Goal: Task Accomplishment & Management: Understand process/instructions

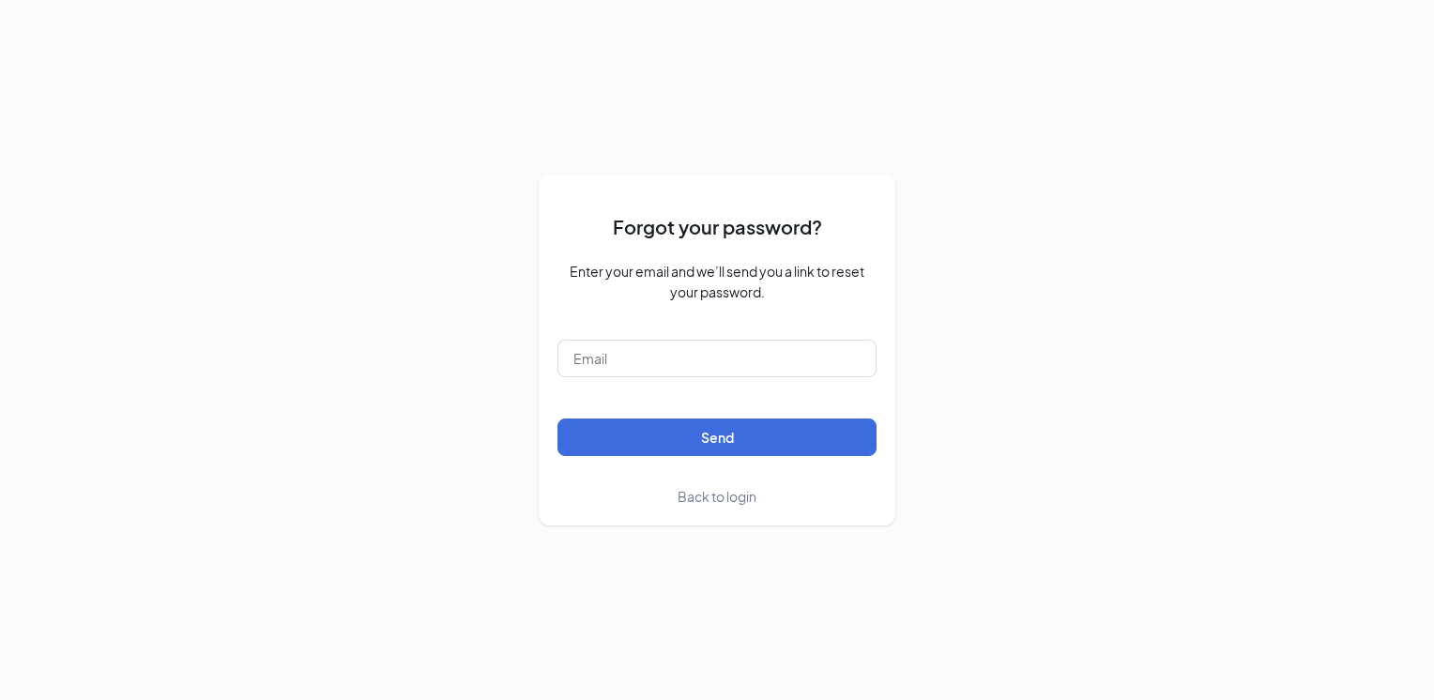
click at [705, 492] on span "Back to login" at bounding box center [717, 496] width 79 height 17
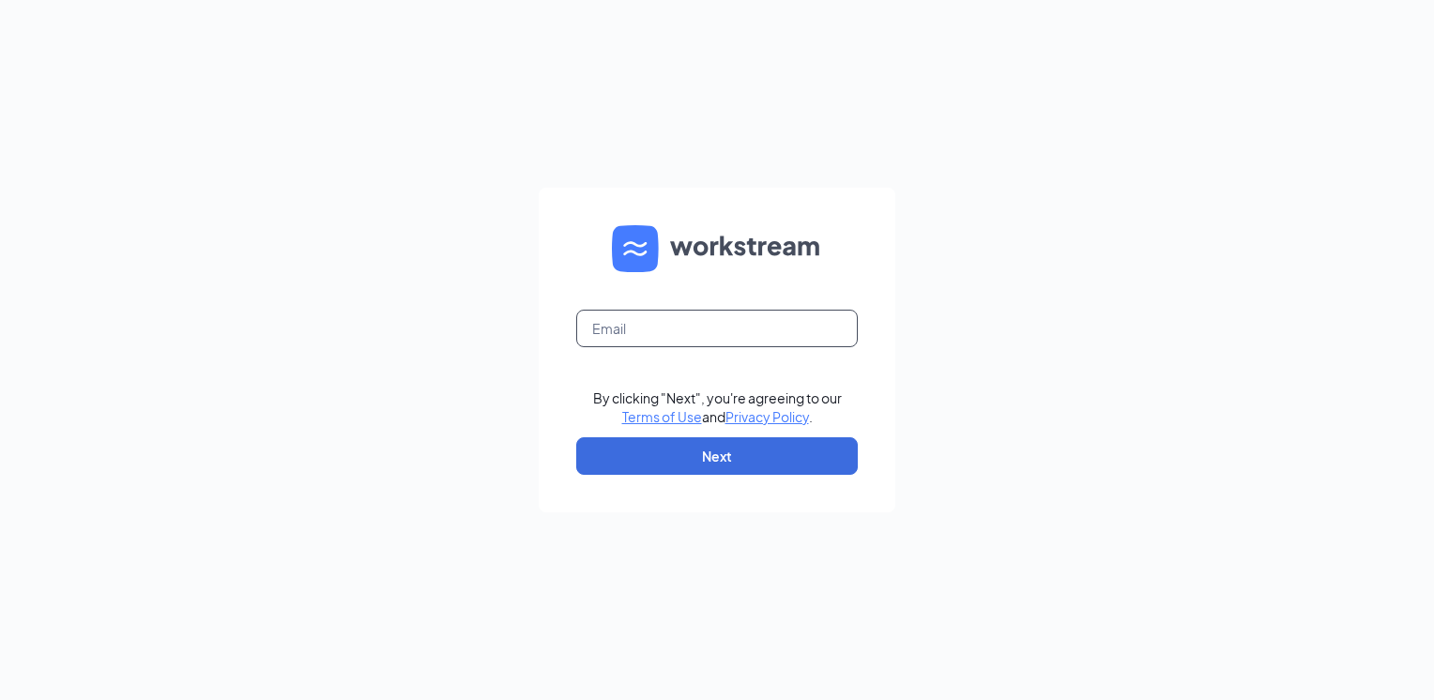
click at [692, 316] on input "text" at bounding box center [717, 329] width 282 height 38
type input "zaxbysduncan@gmail.com"
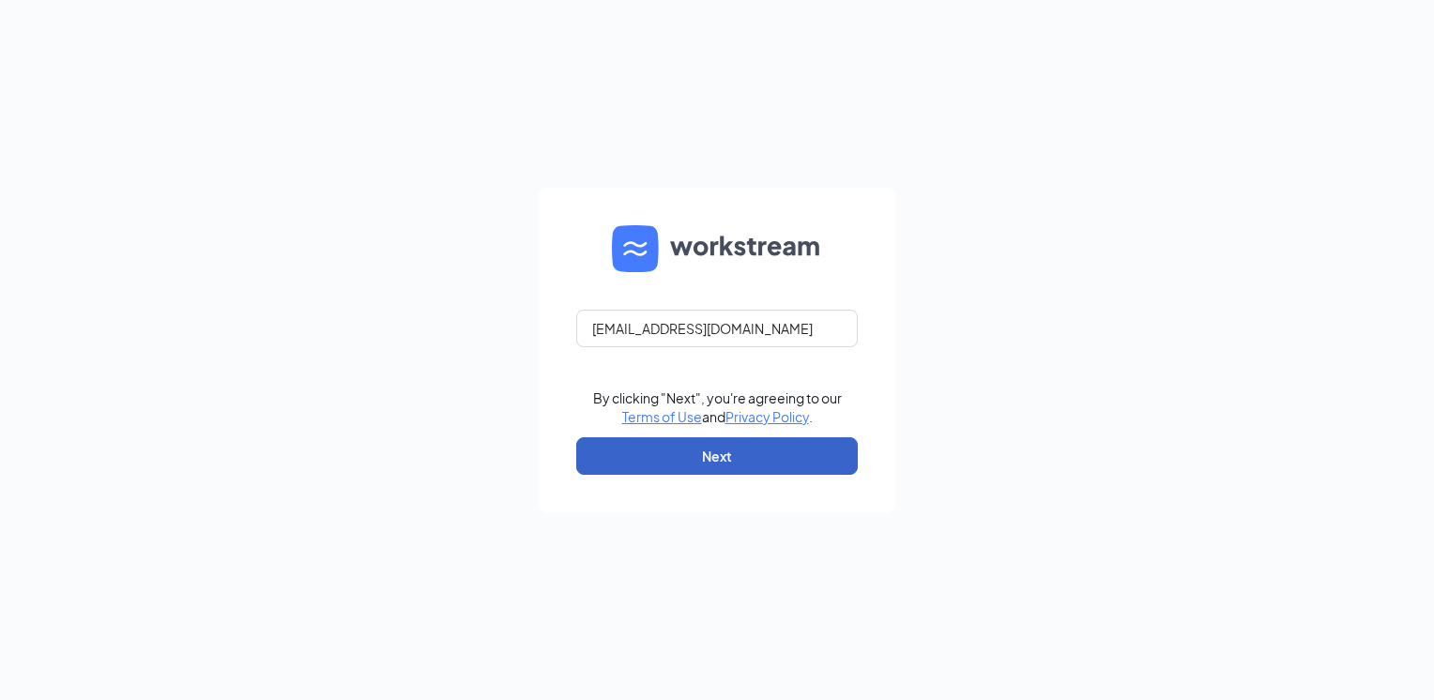
click at [669, 458] on button "Next" at bounding box center [717, 456] width 282 height 38
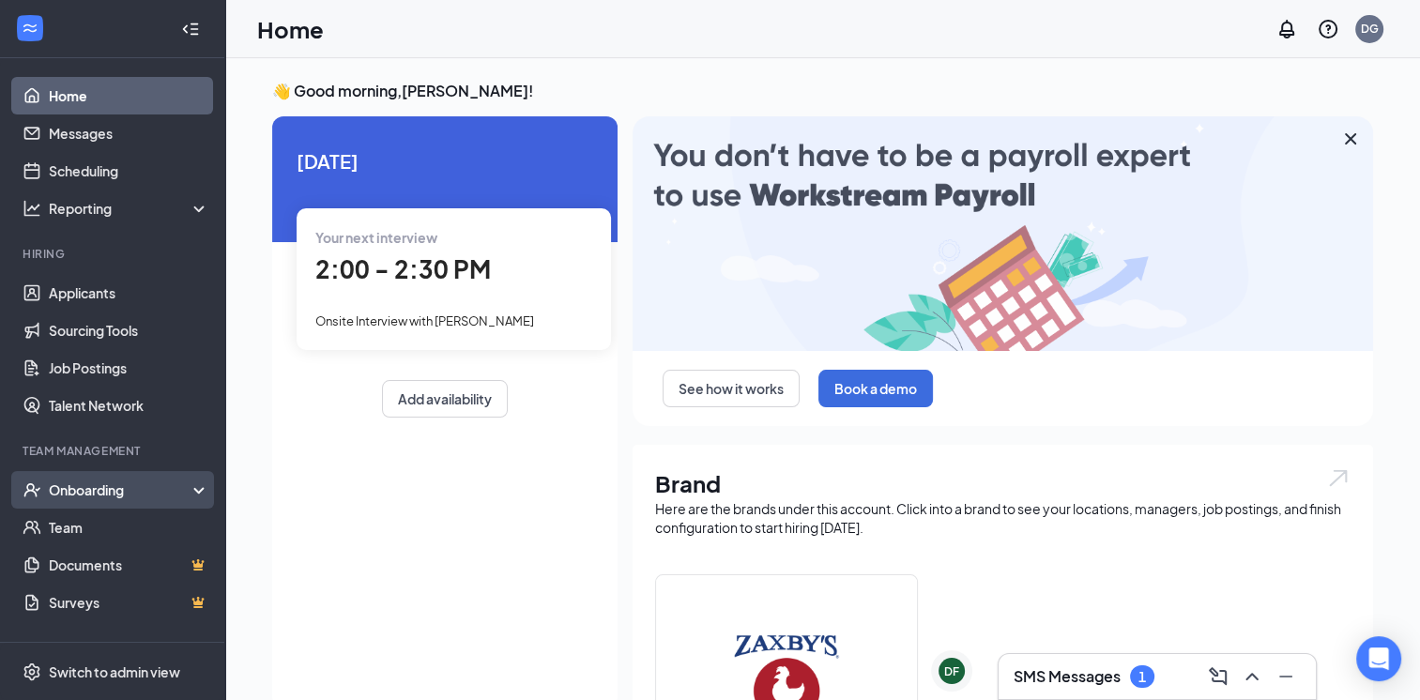
click at [93, 494] on div "Onboarding" at bounding box center [121, 490] width 145 height 19
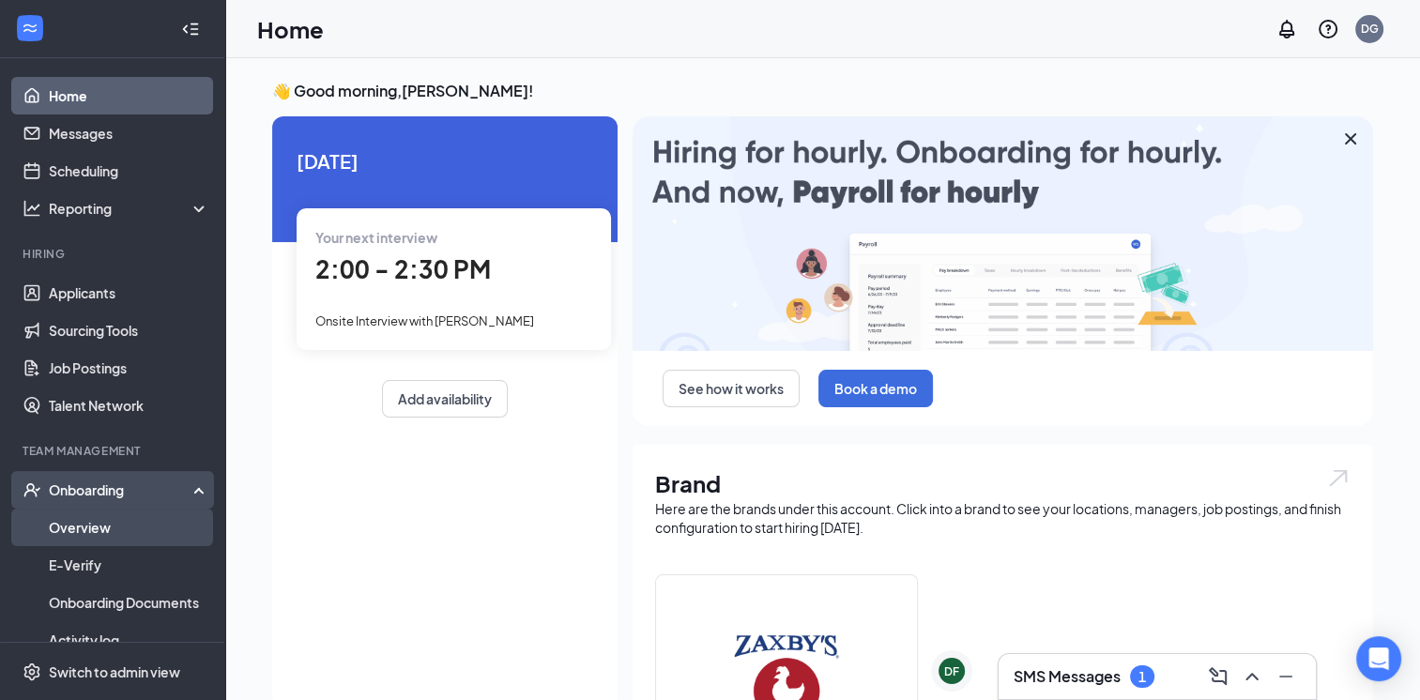
click at [92, 520] on link "Overview" at bounding box center [129, 528] width 161 height 38
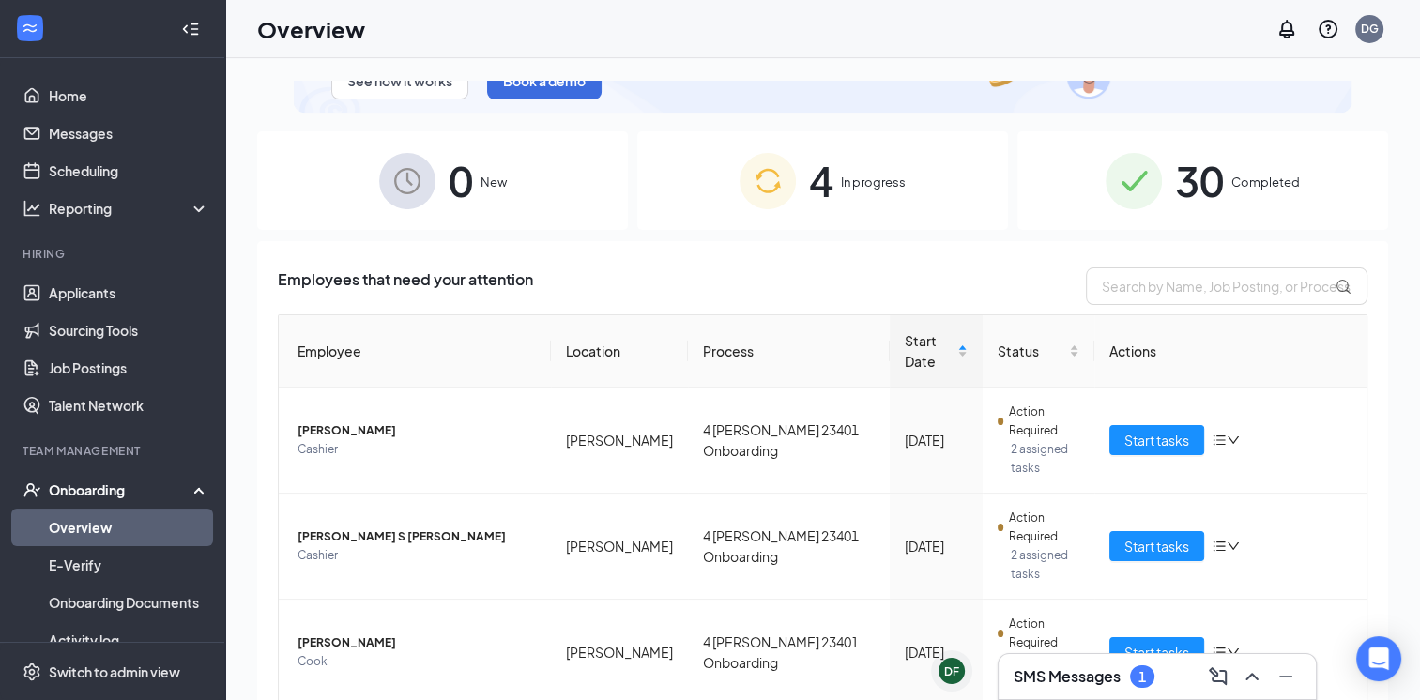
scroll to position [122, 0]
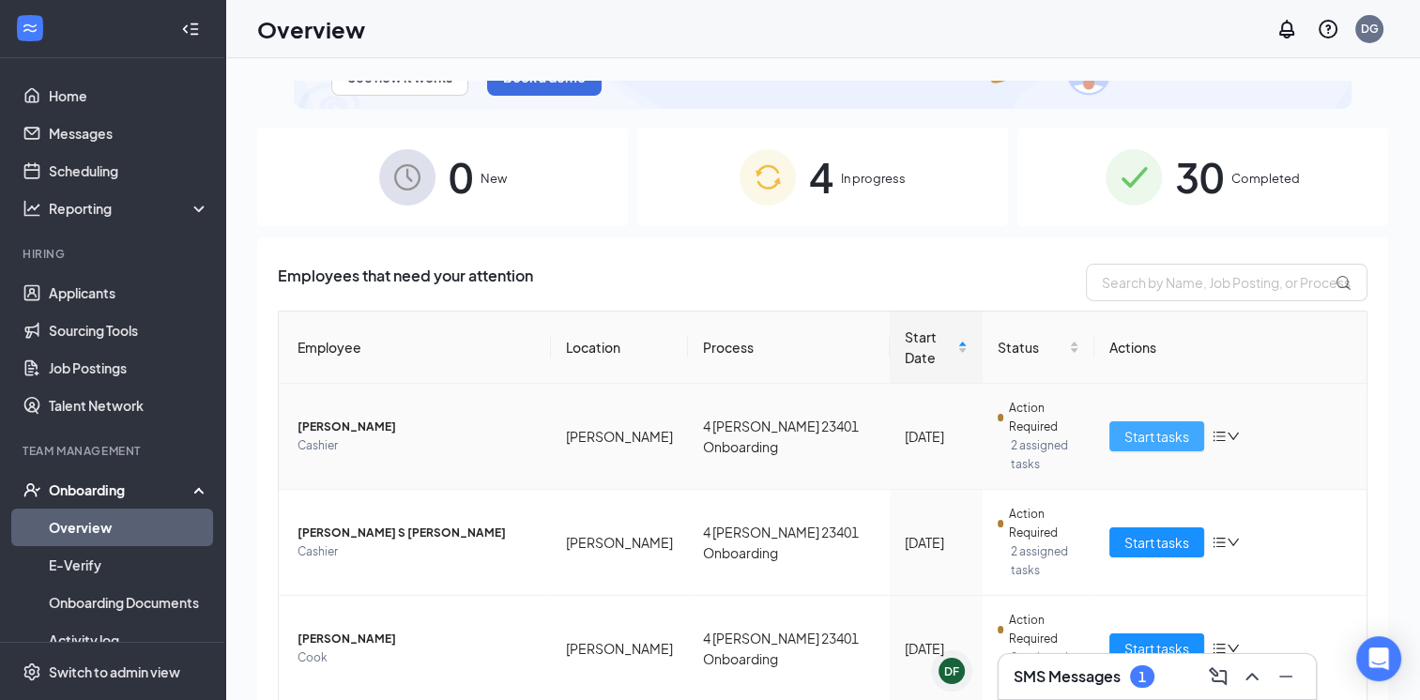
click at [1140, 426] on span "Start tasks" at bounding box center [1156, 436] width 65 height 21
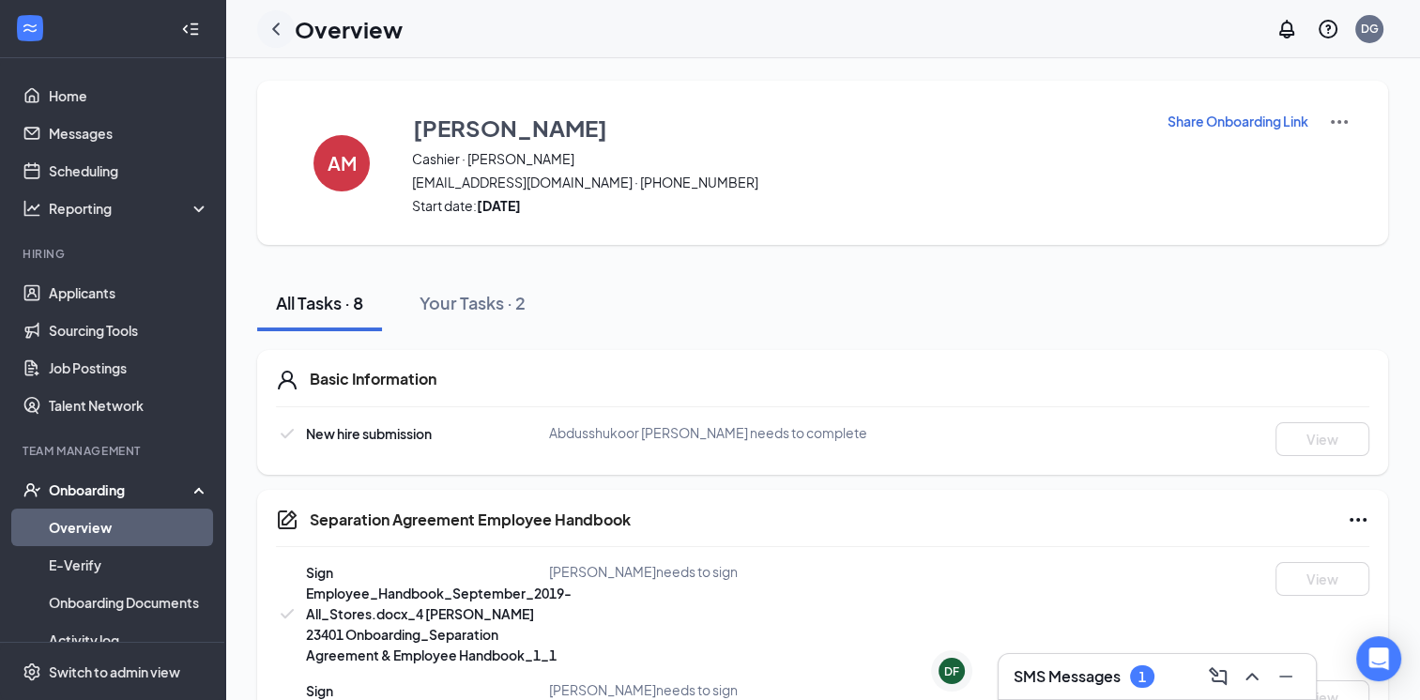
click at [278, 28] on icon "ChevronLeft" at bounding box center [276, 29] width 23 height 23
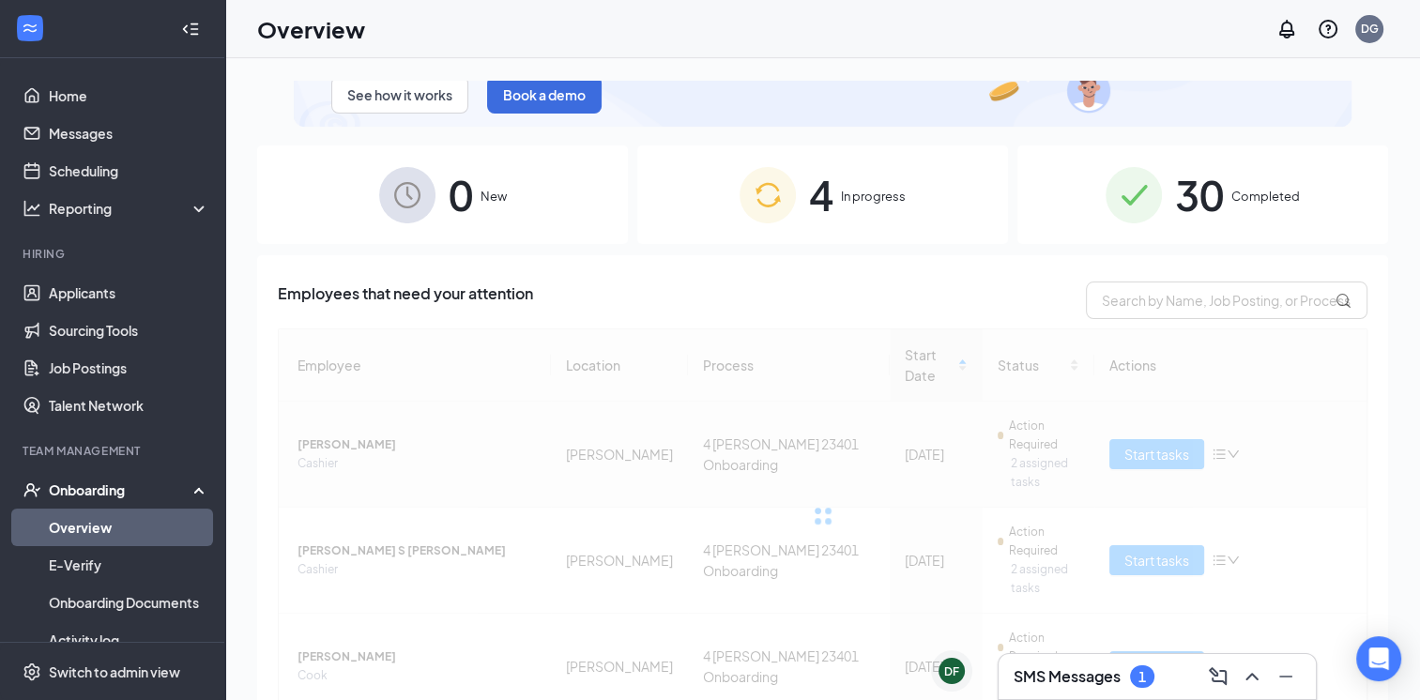
scroll to position [122, 0]
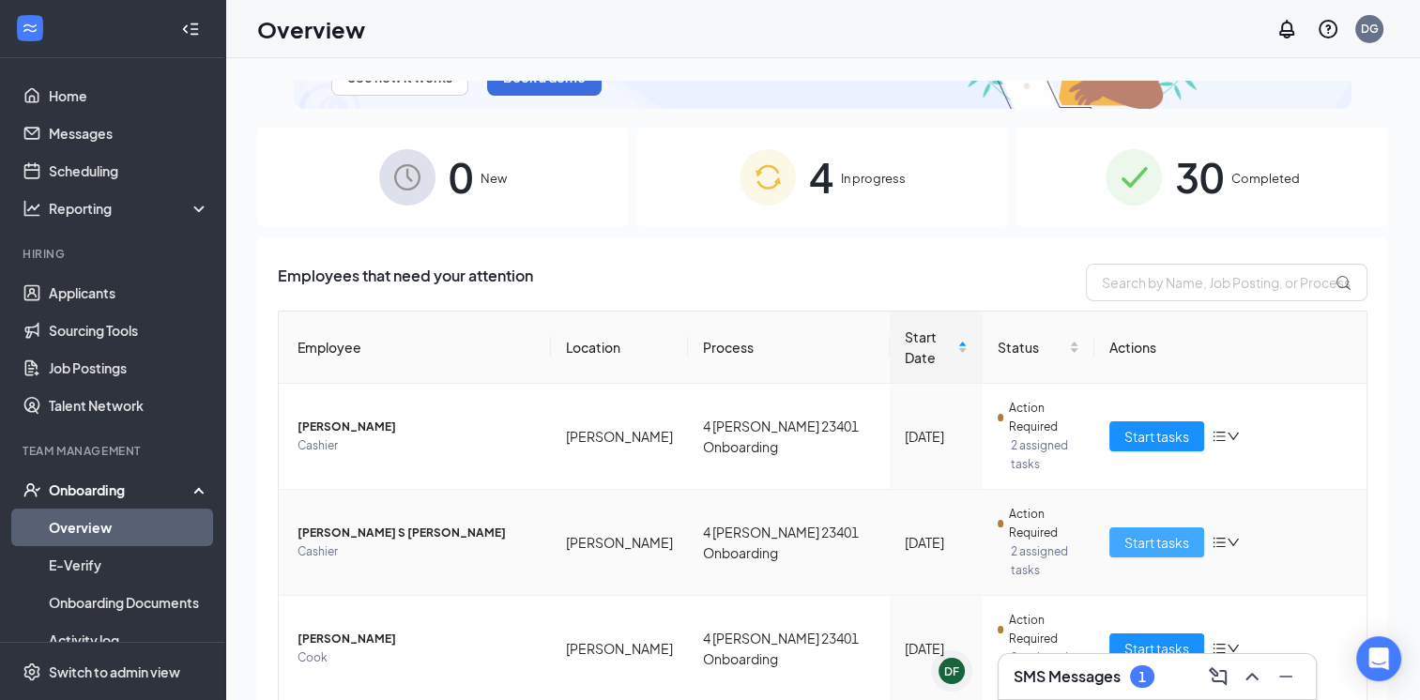
click at [1137, 532] on span "Start tasks" at bounding box center [1156, 542] width 65 height 21
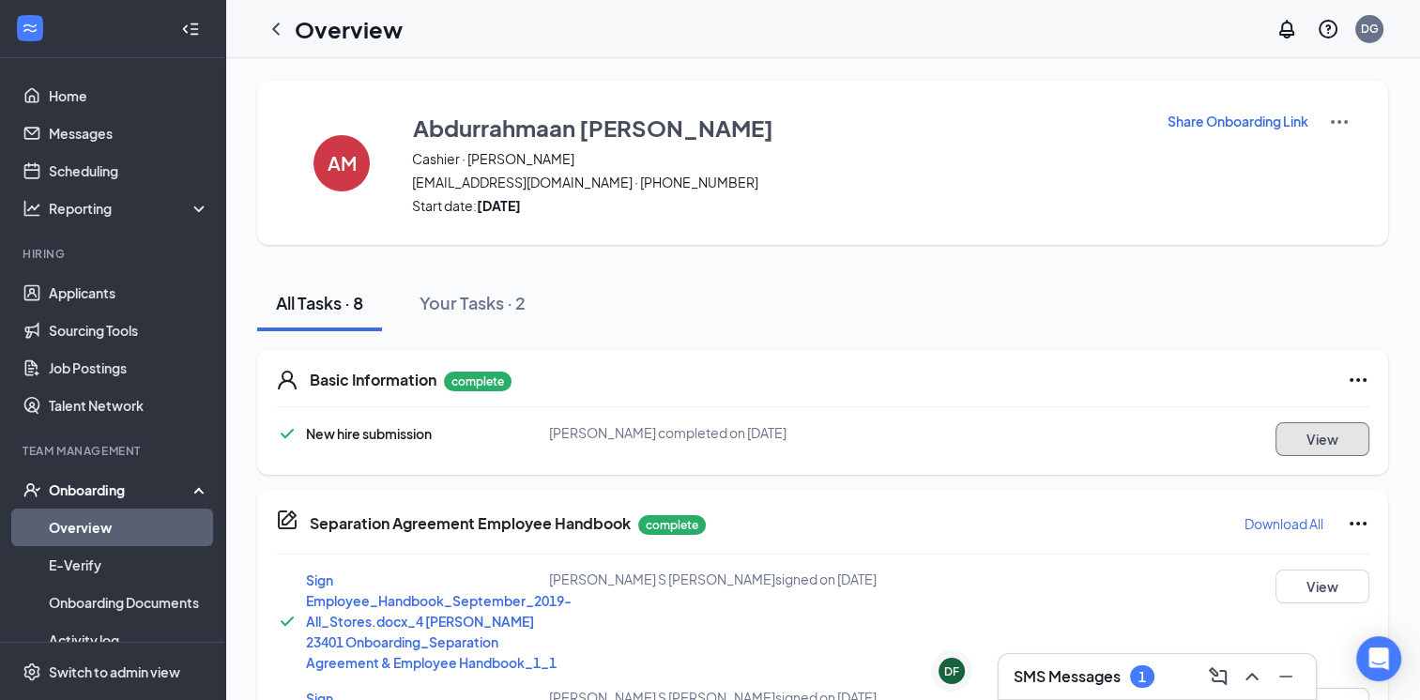
click at [1315, 449] on button "View" at bounding box center [1323, 439] width 94 height 34
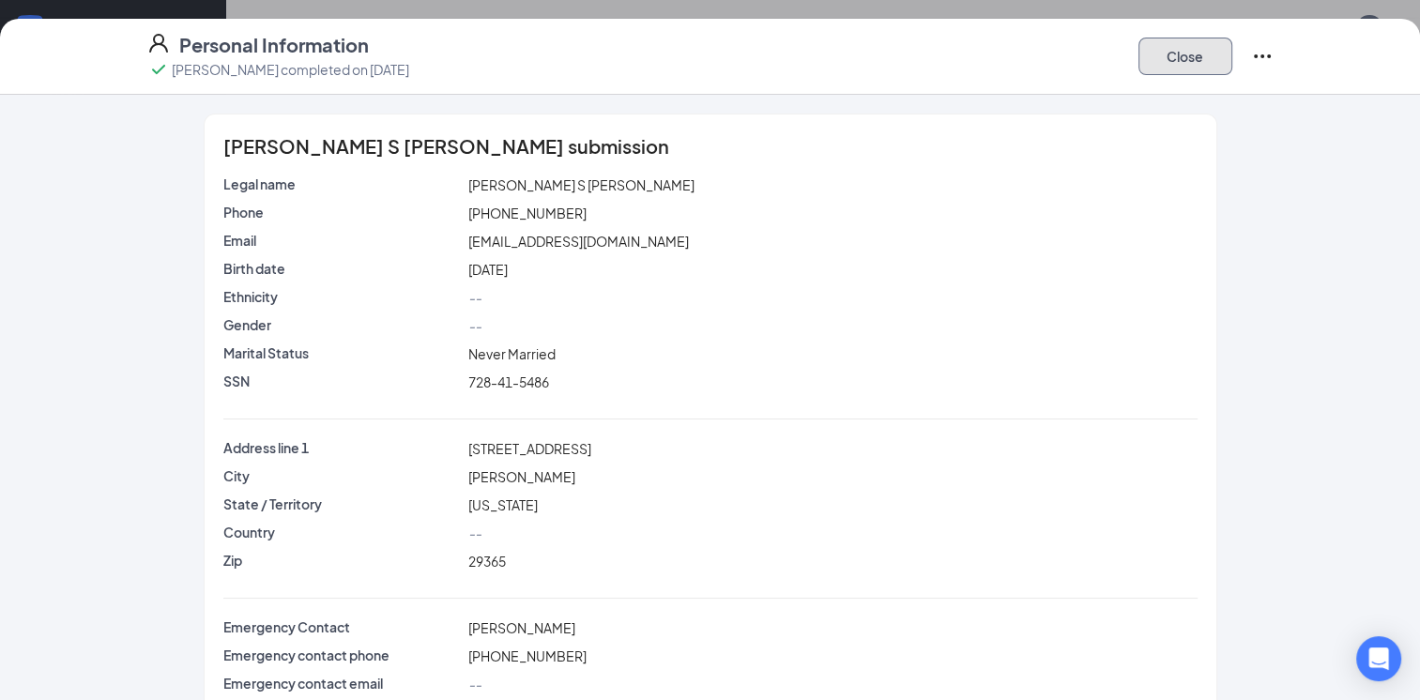
click at [1200, 64] on button "Close" at bounding box center [1186, 57] width 94 height 38
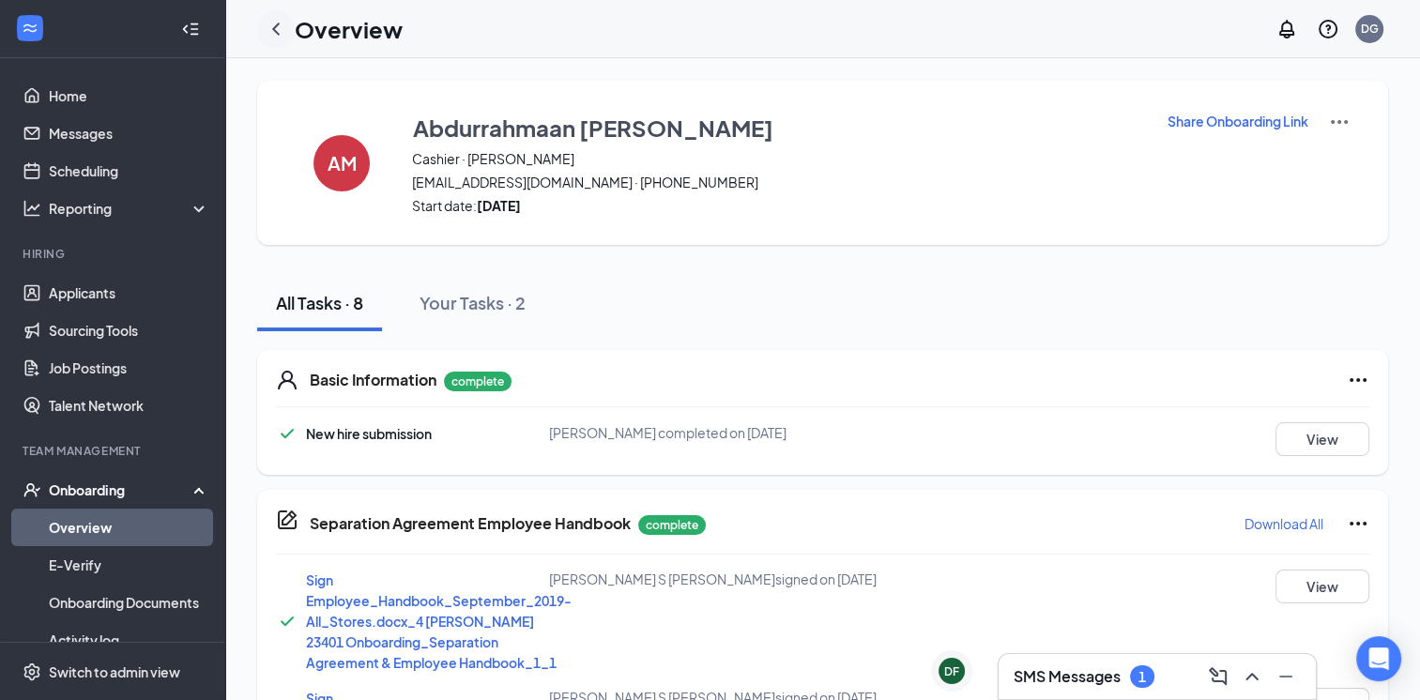
click at [280, 33] on icon "ChevronLeft" at bounding box center [276, 29] width 23 height 23
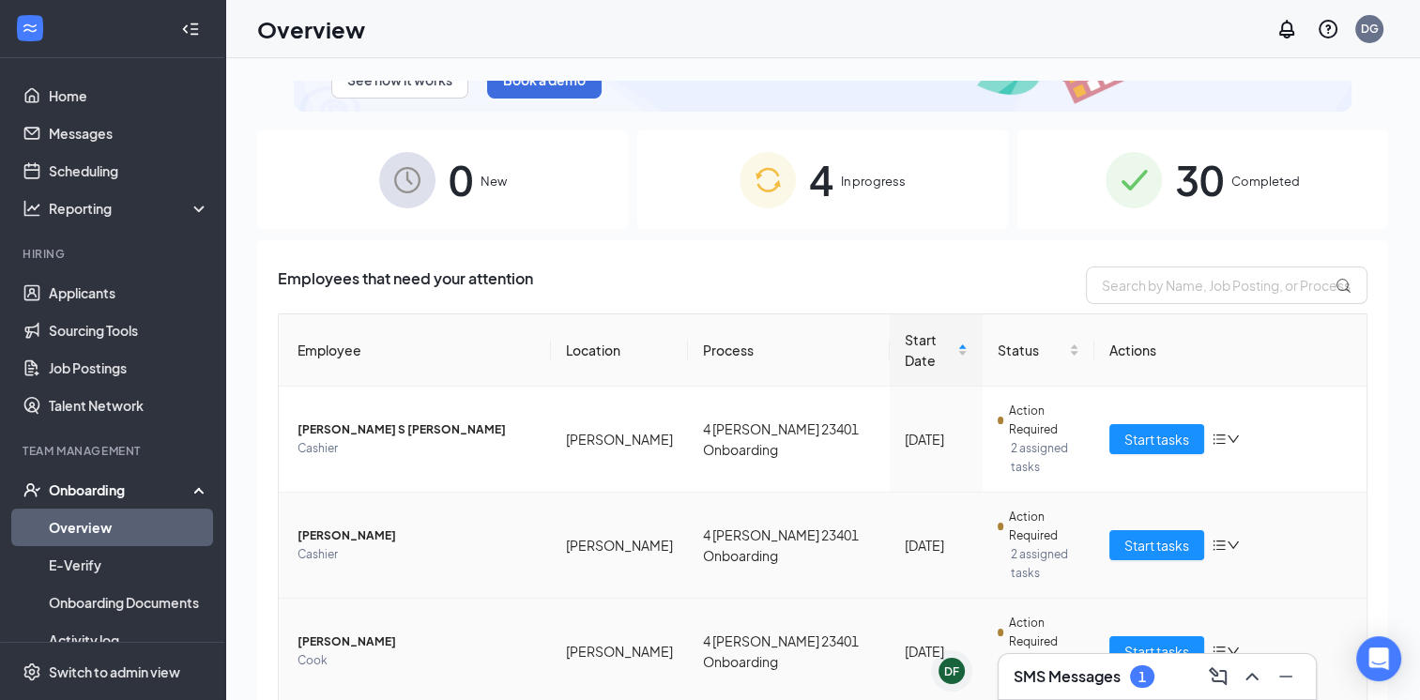
scroll to position [122, 0]
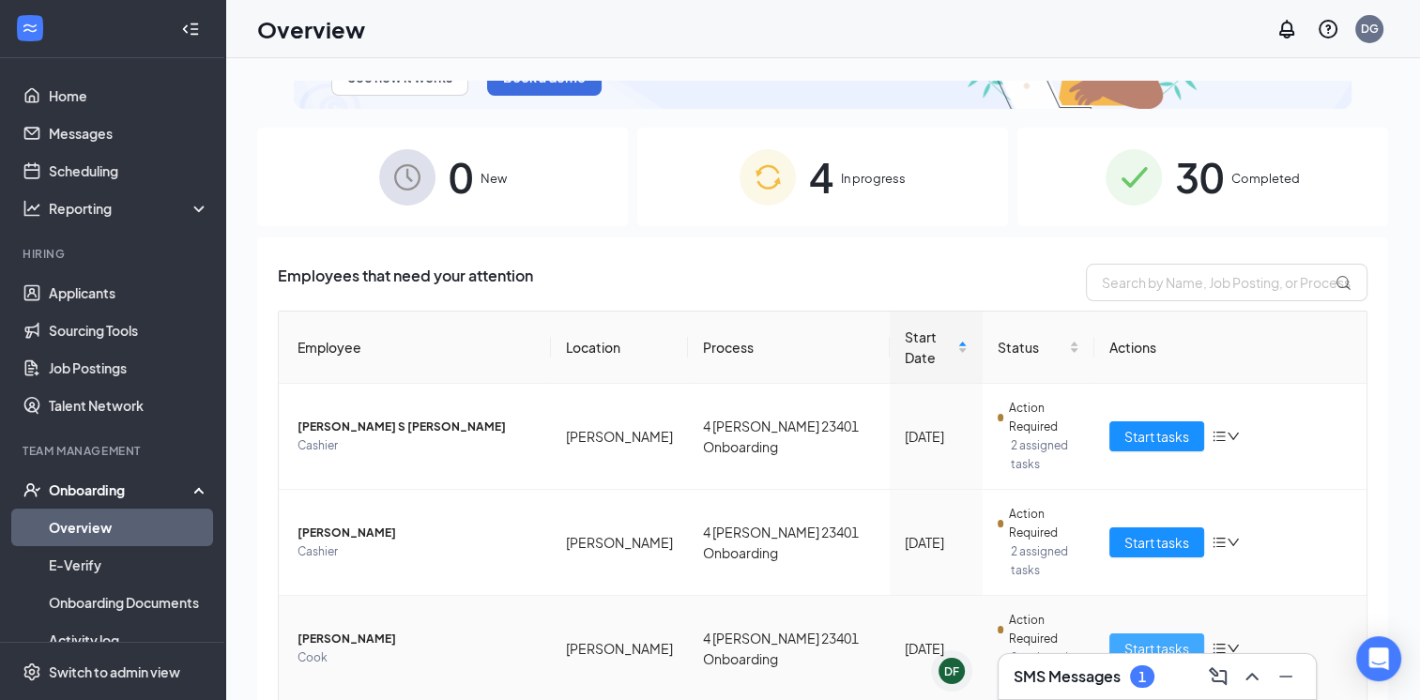
click at [1139, 638] on span "Start tasks" at bounding box center [1156, 648] width 65 height 21
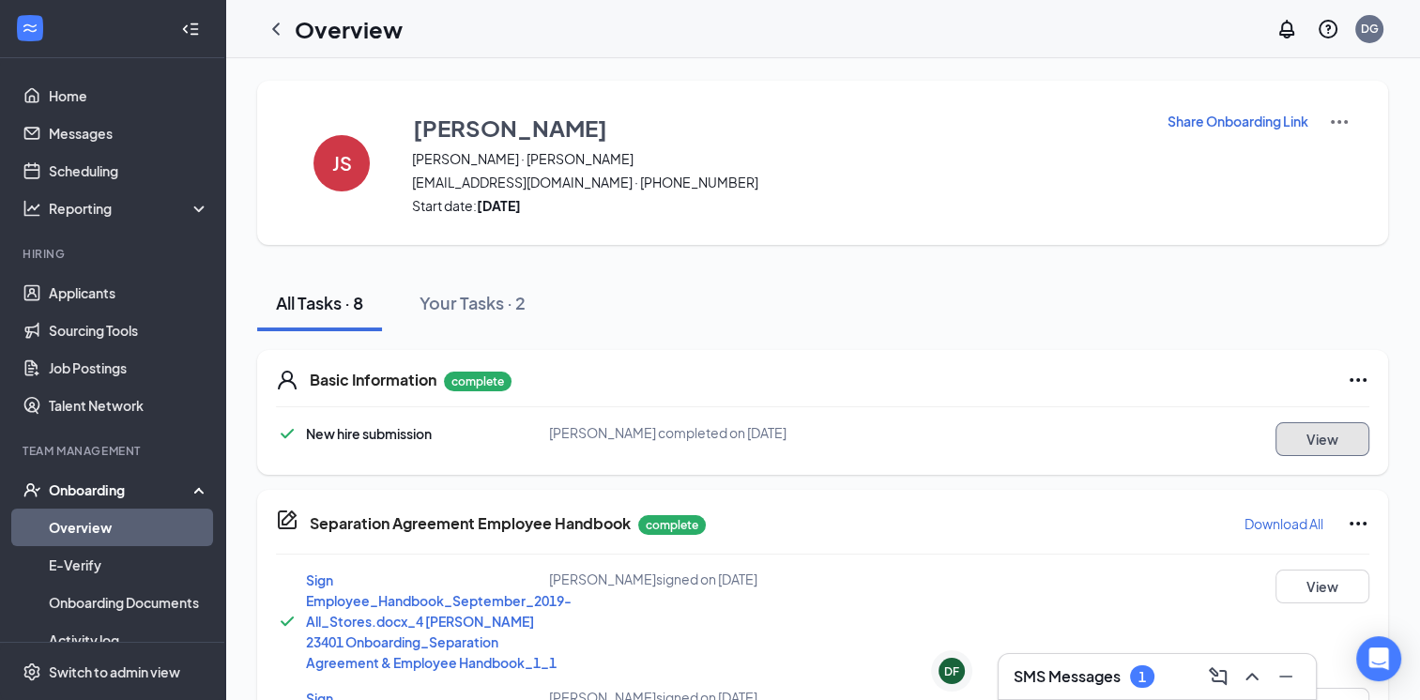
click at [1335, 436] on button "View" at bounding box center [1323, 439] width 94 height 34
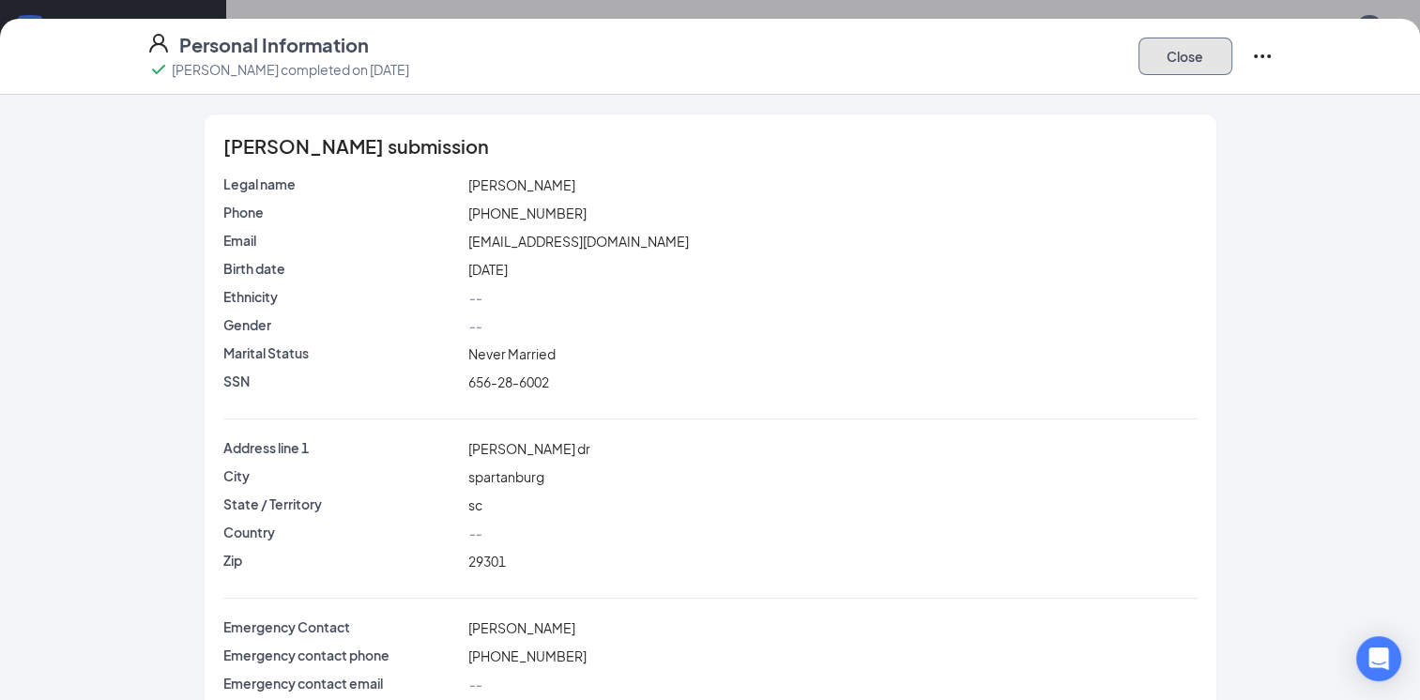
click at [1190, 60] on button "Close" at bounding box center [1186, 57] width 94 height 38
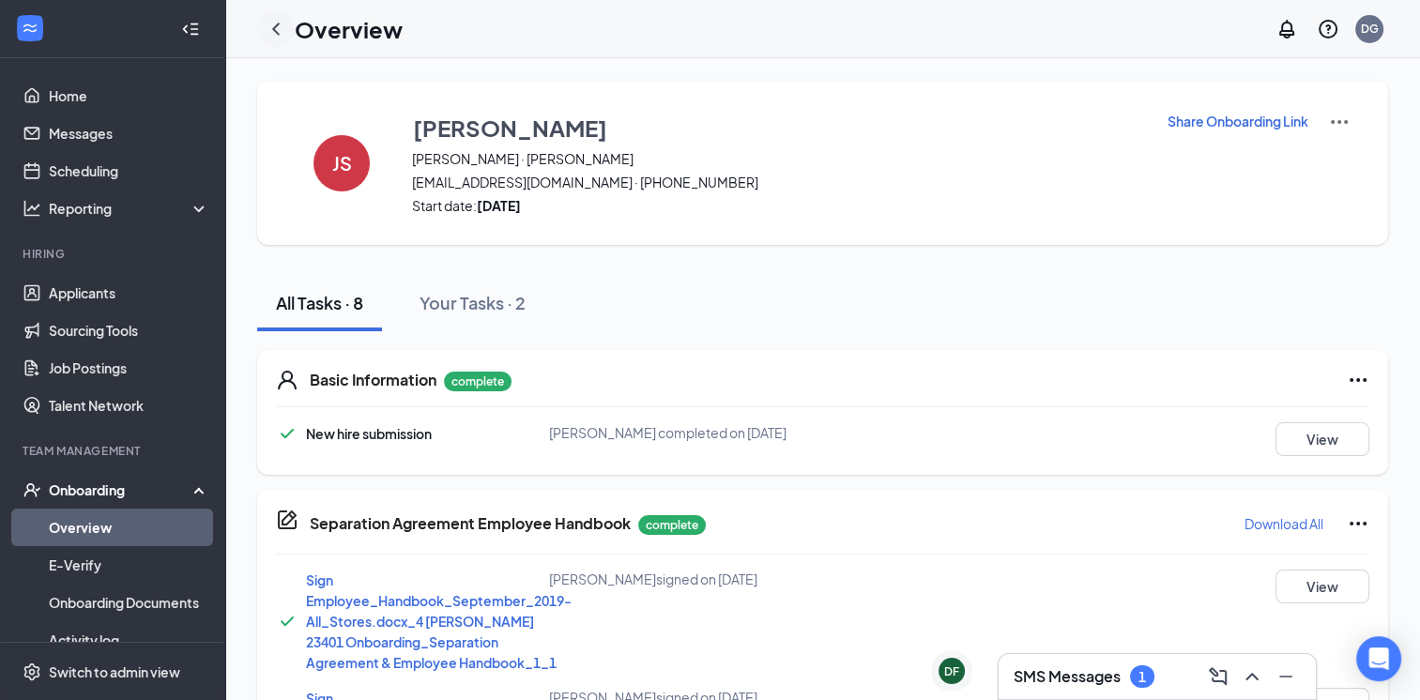
click at [278, 28] on icon "ChevronLeft" at bounding box center [276, 29] width 23 height 23
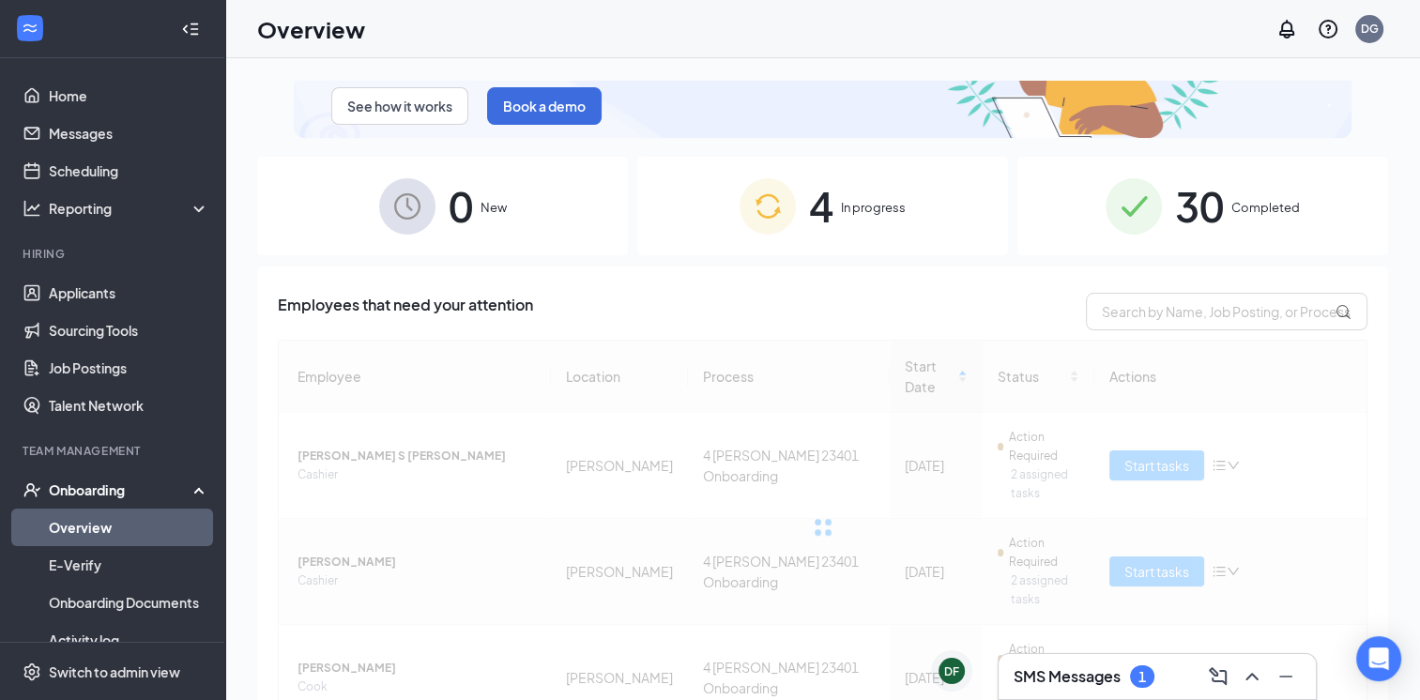
scroll to position [122, 0]
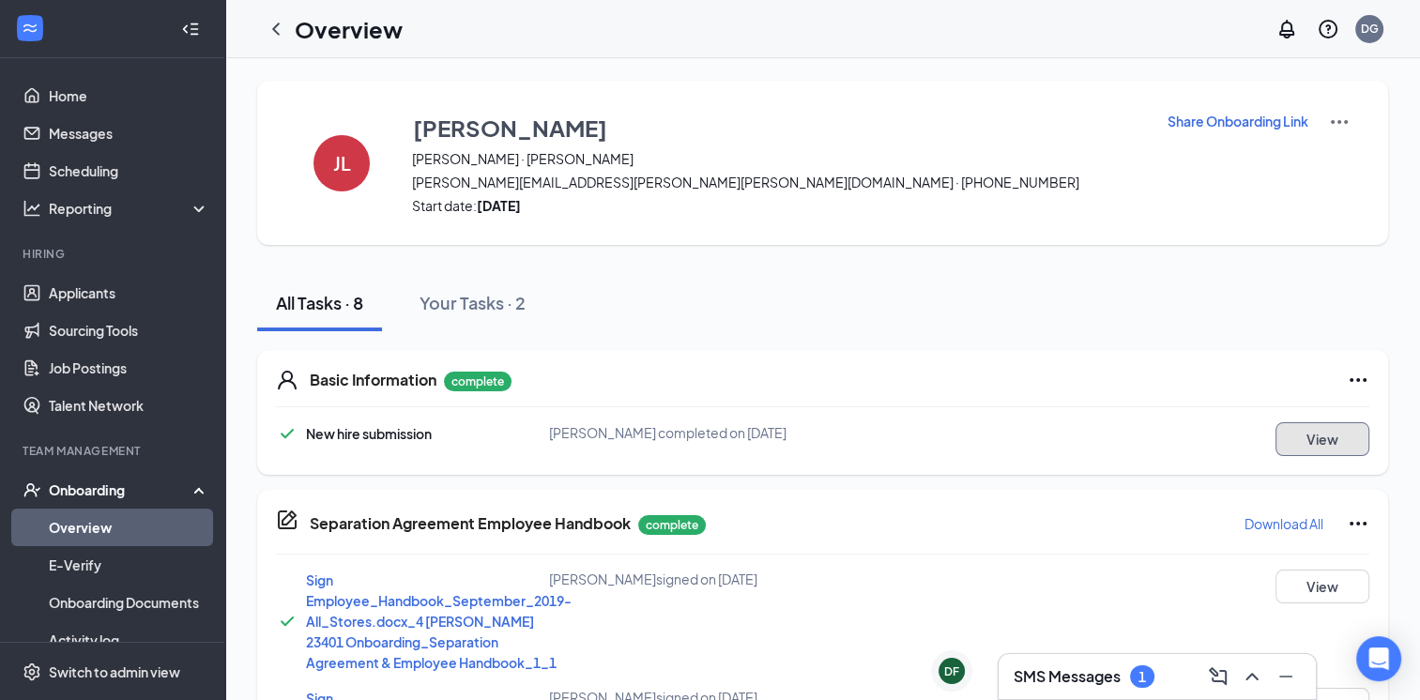
click at [1309, 435] on button "View" at bounding box center [1323, 439] width 94 height 34
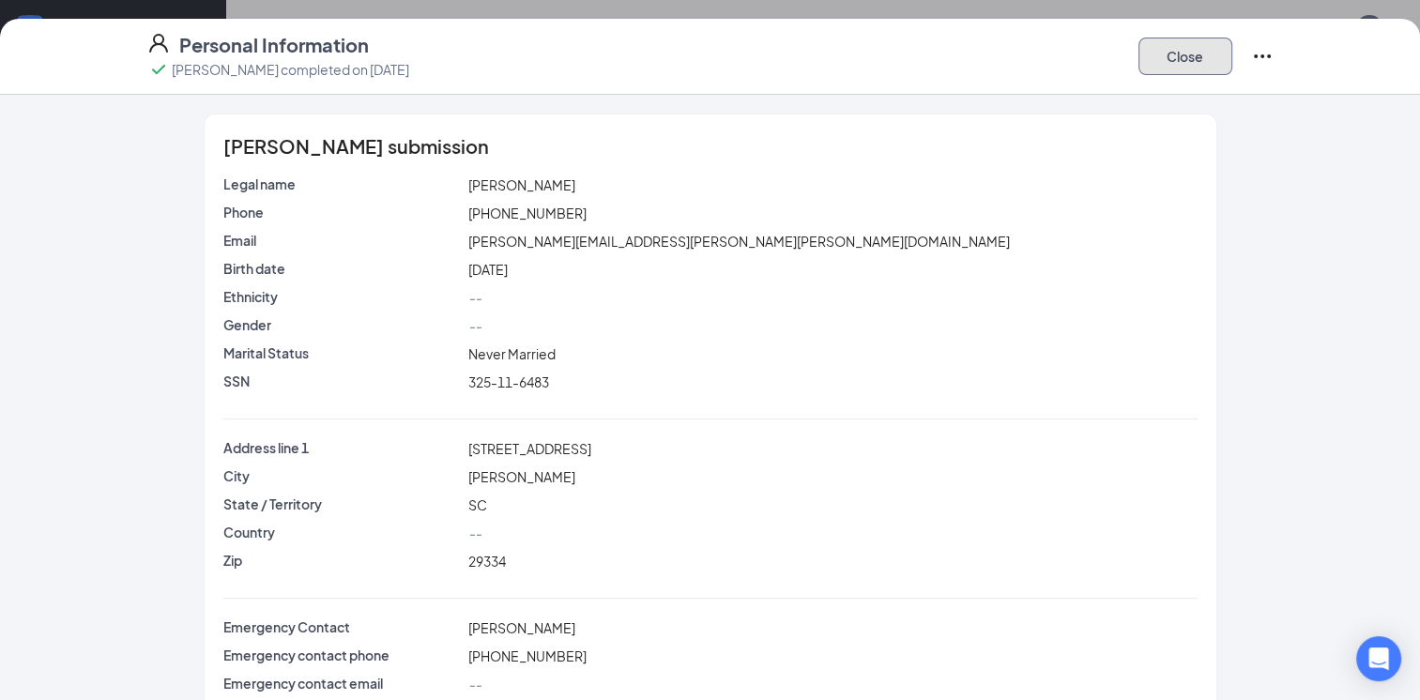
click at [1175, 48] on button "Close" at bounding box center [1186, 57] width 94 height 38
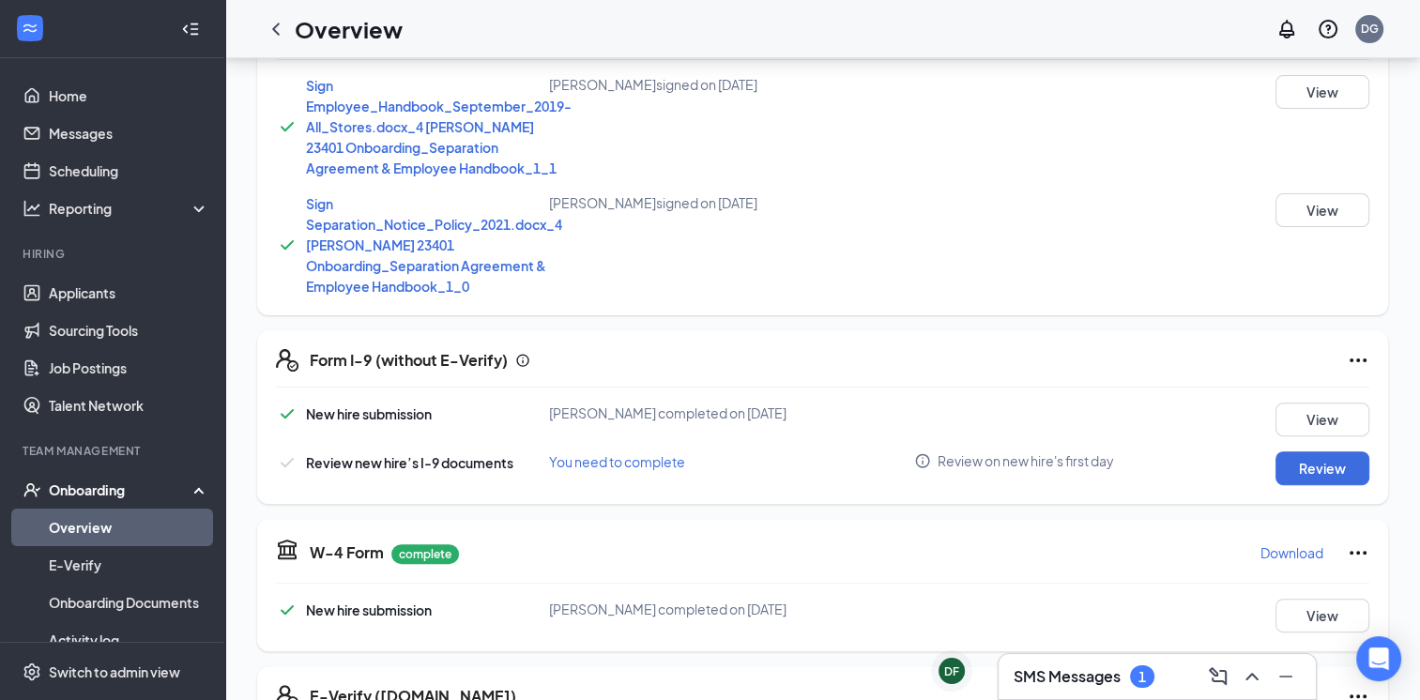
scroll to position [623, 0]
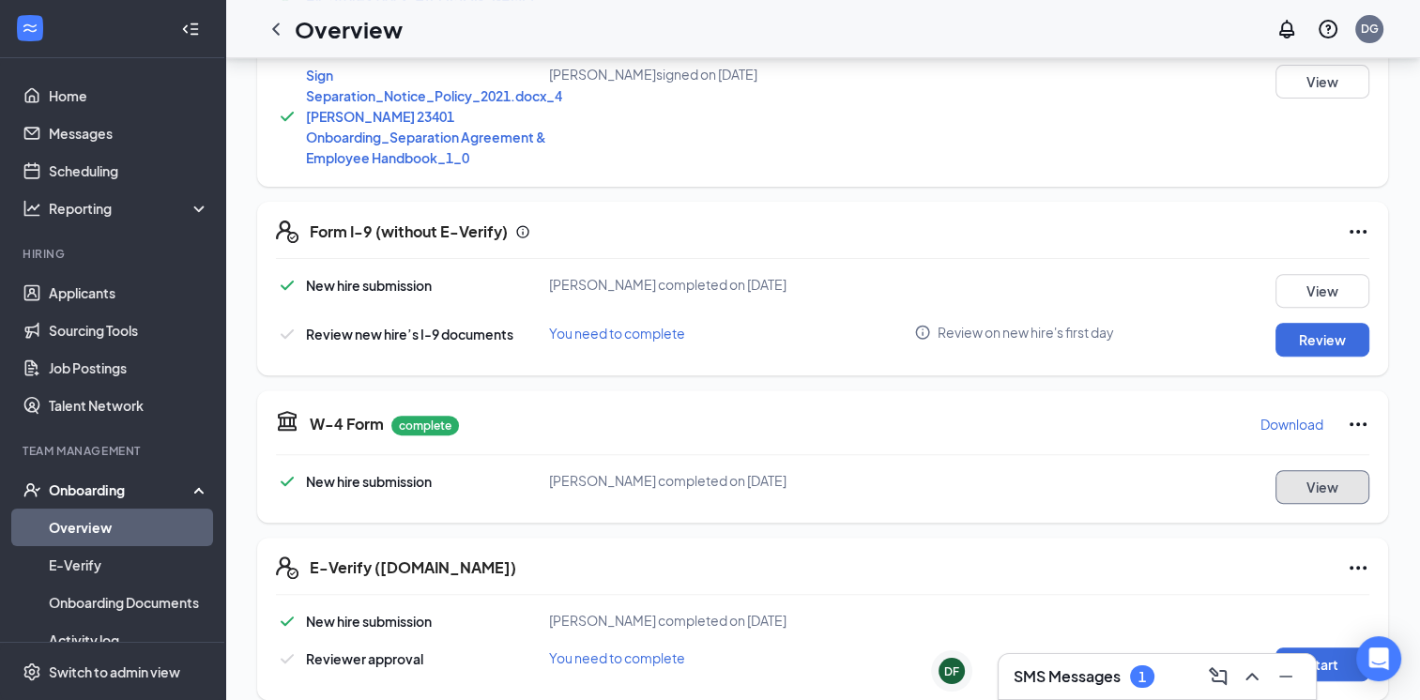
click at [1337, 470] on button "View" at bounding box center [1323, 487] width 94 height 34
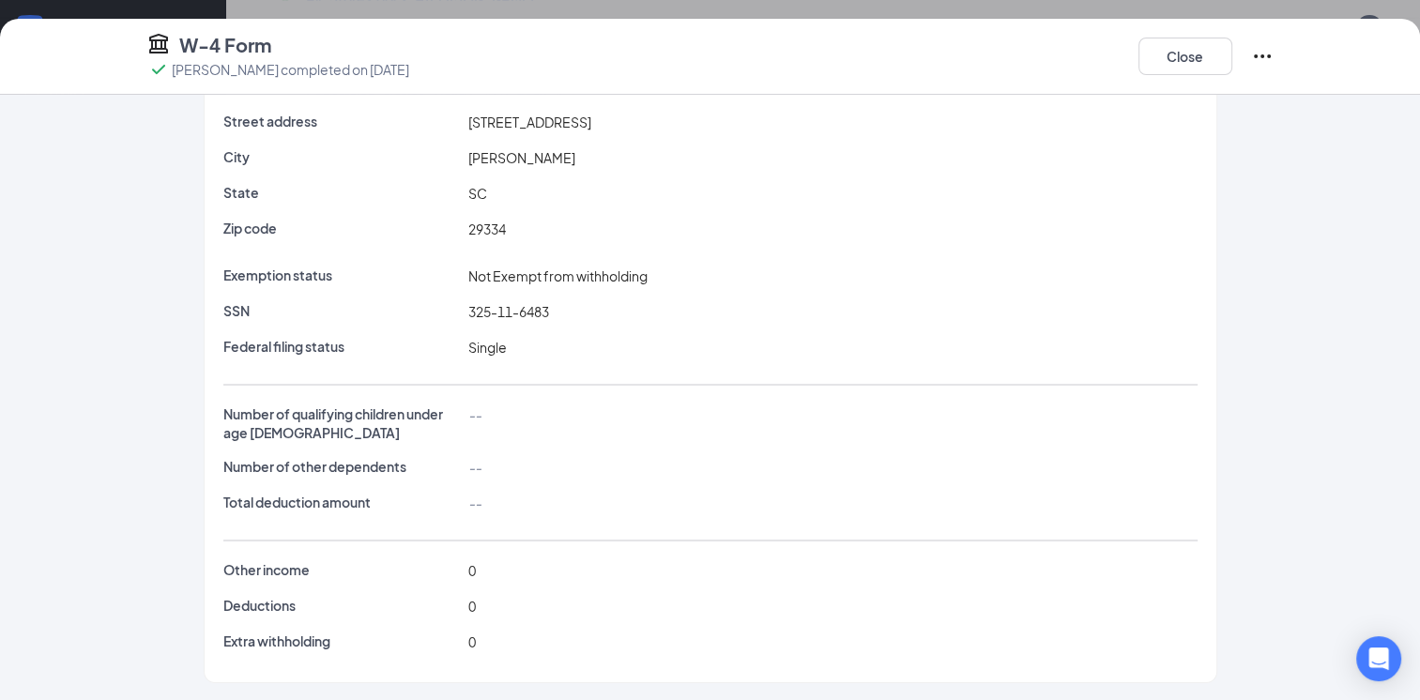
scroll to position [0, 0]
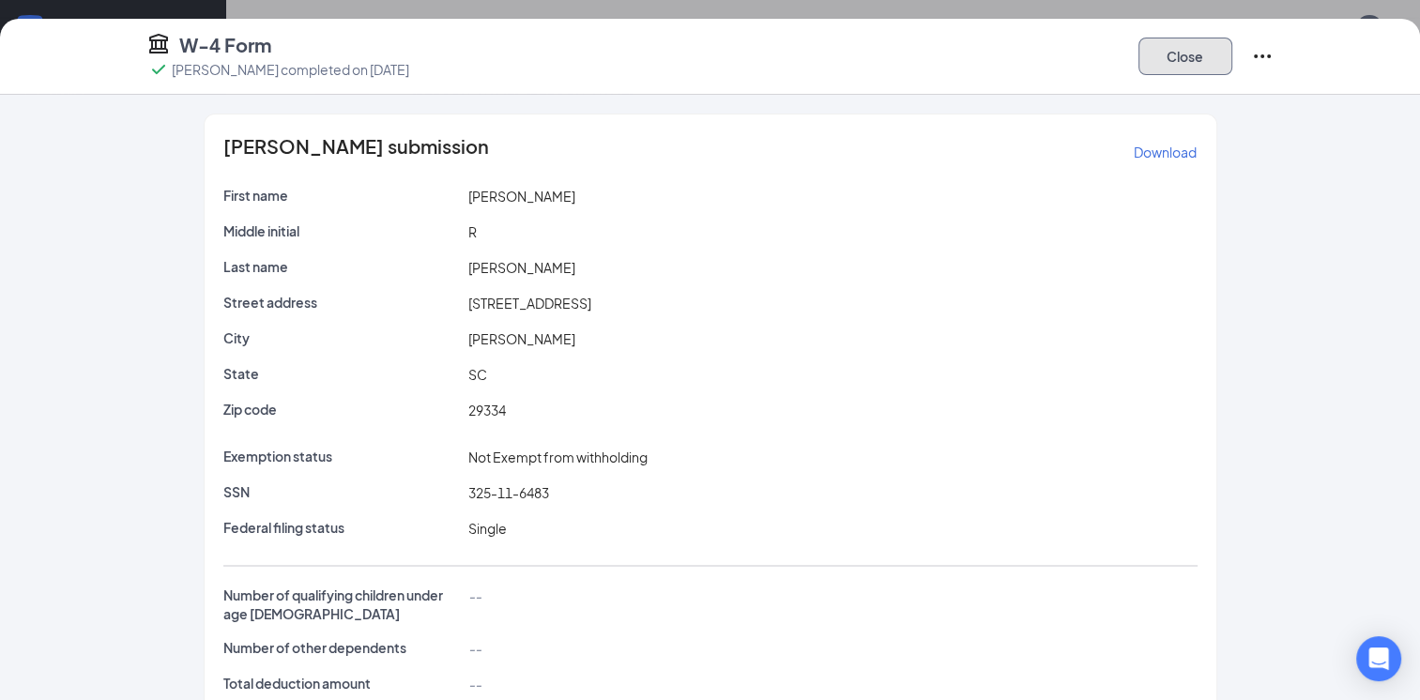
click at [1185, 66] on button "Close" at bounding box center [1186, 57] width 94 height 38
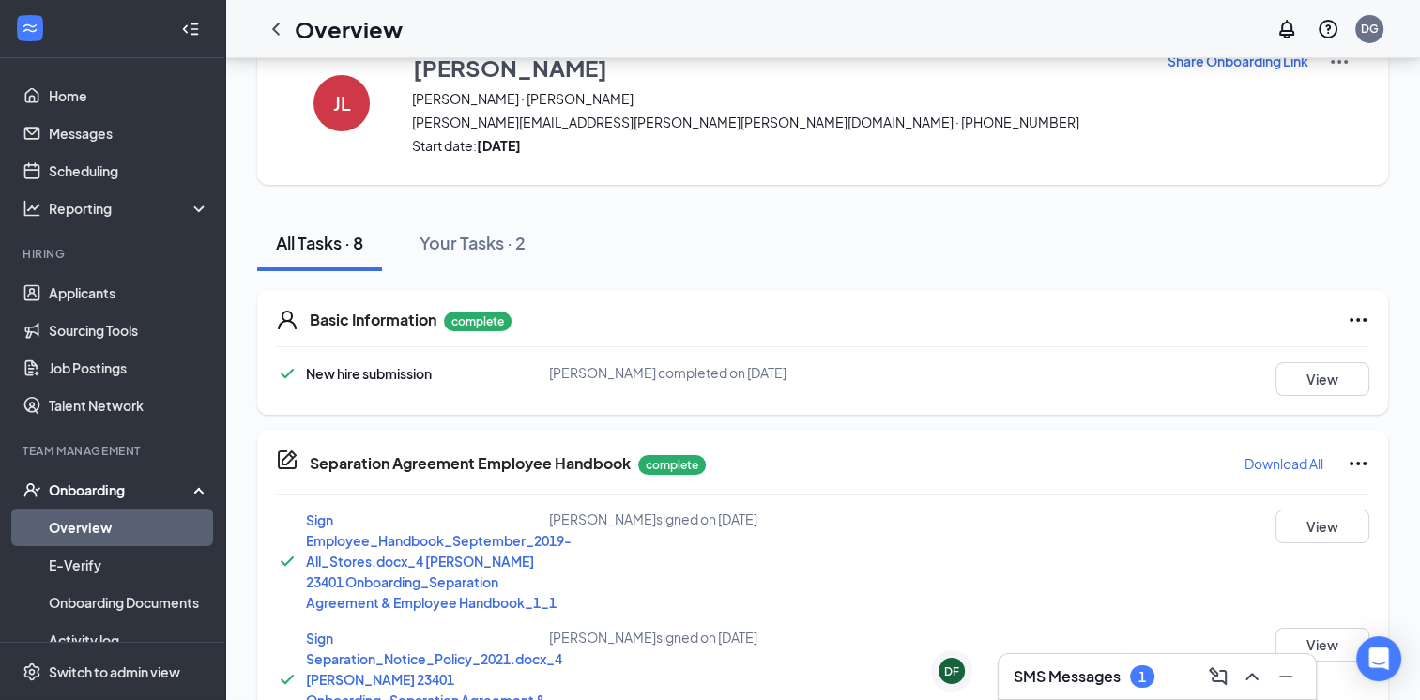
scroll to position [623, 0]
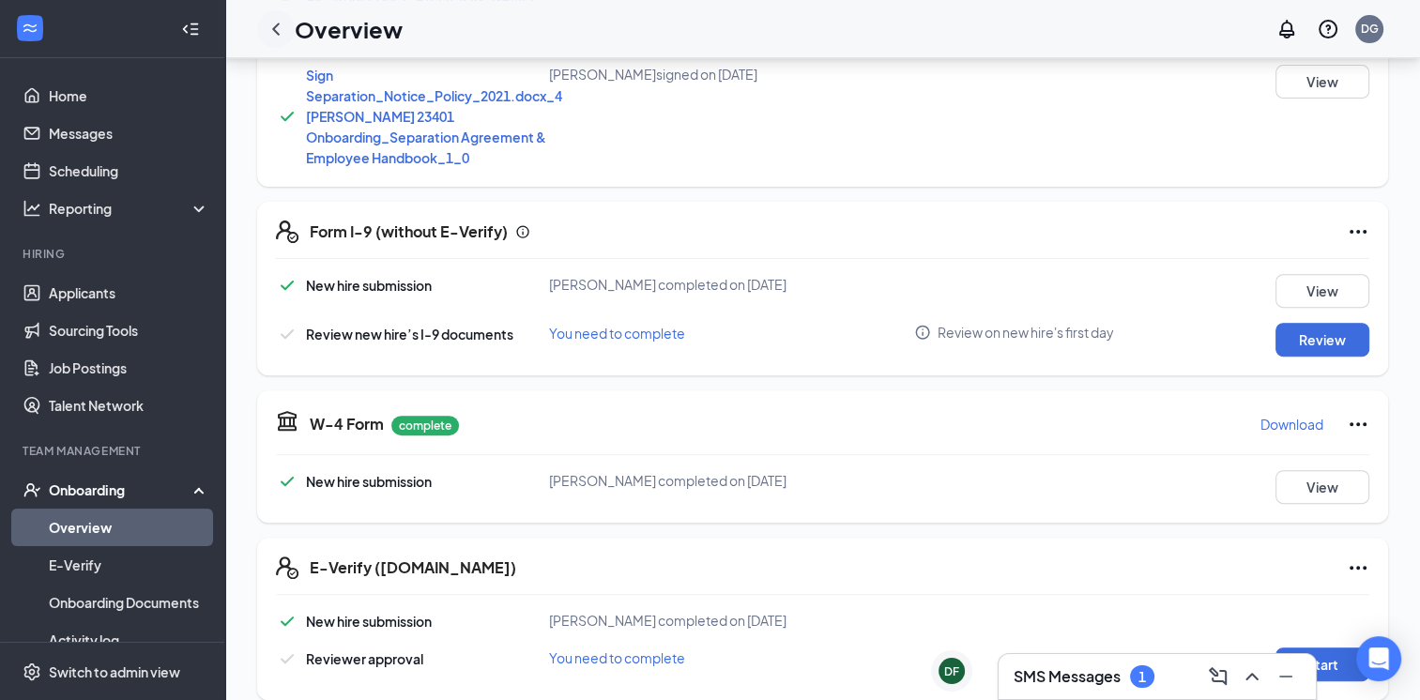
click at [274, 31] on icon "ChevronLeft" at bounding box center [276, 29] width 23 height 23
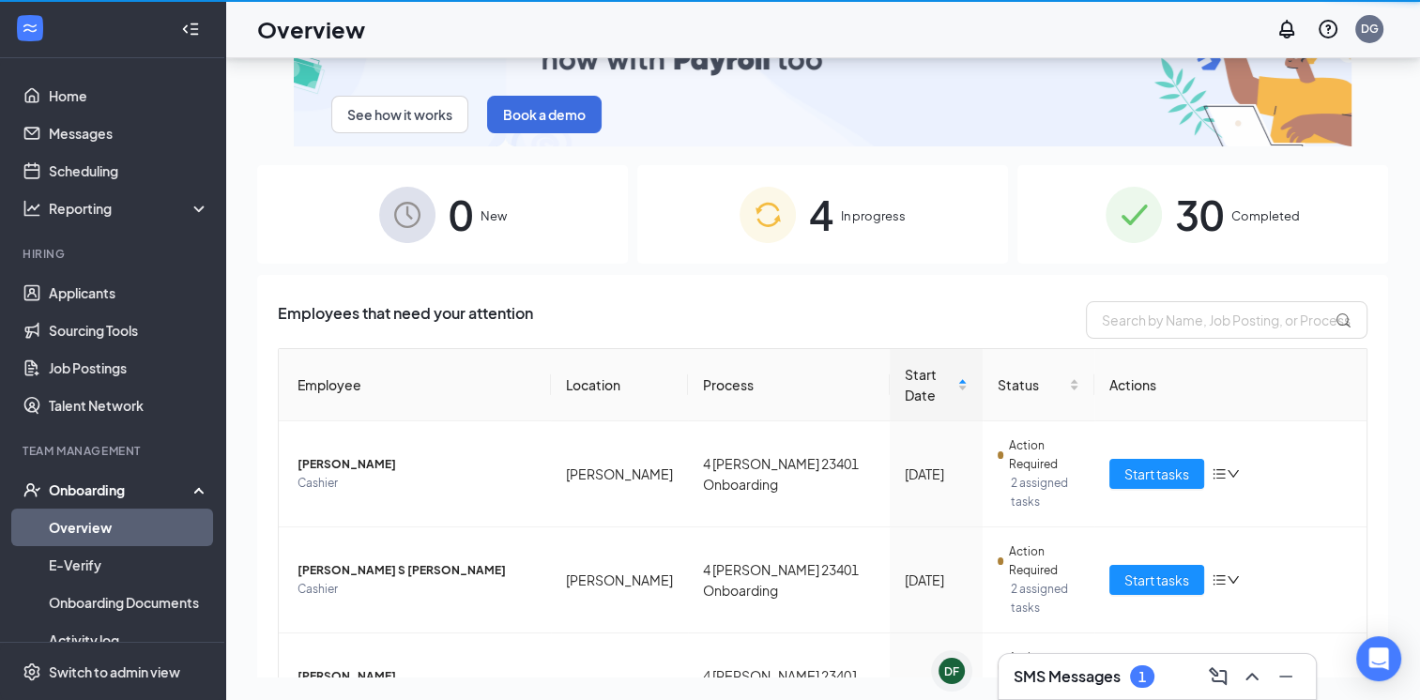
scroll to position [84, 0]
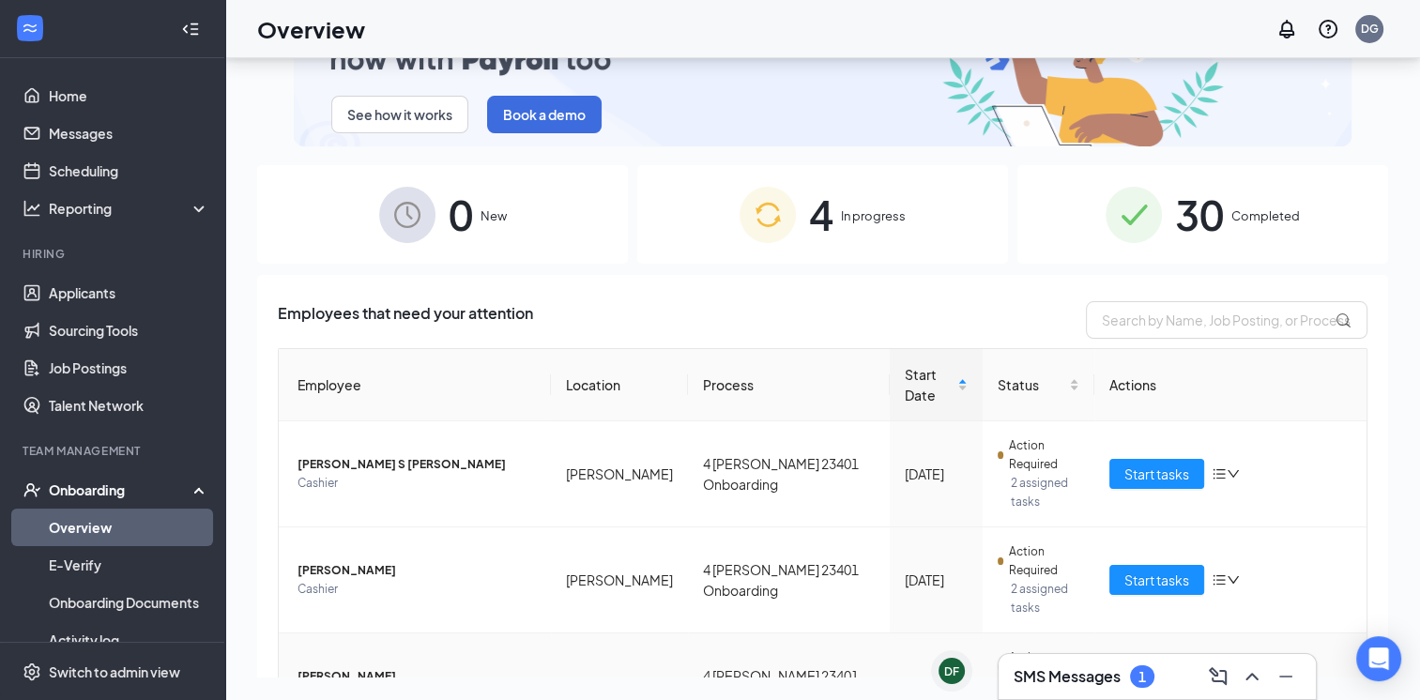
click at [1145, 676] on span "Start tasks" at bounding box center [1156, 686] width 65 height 21
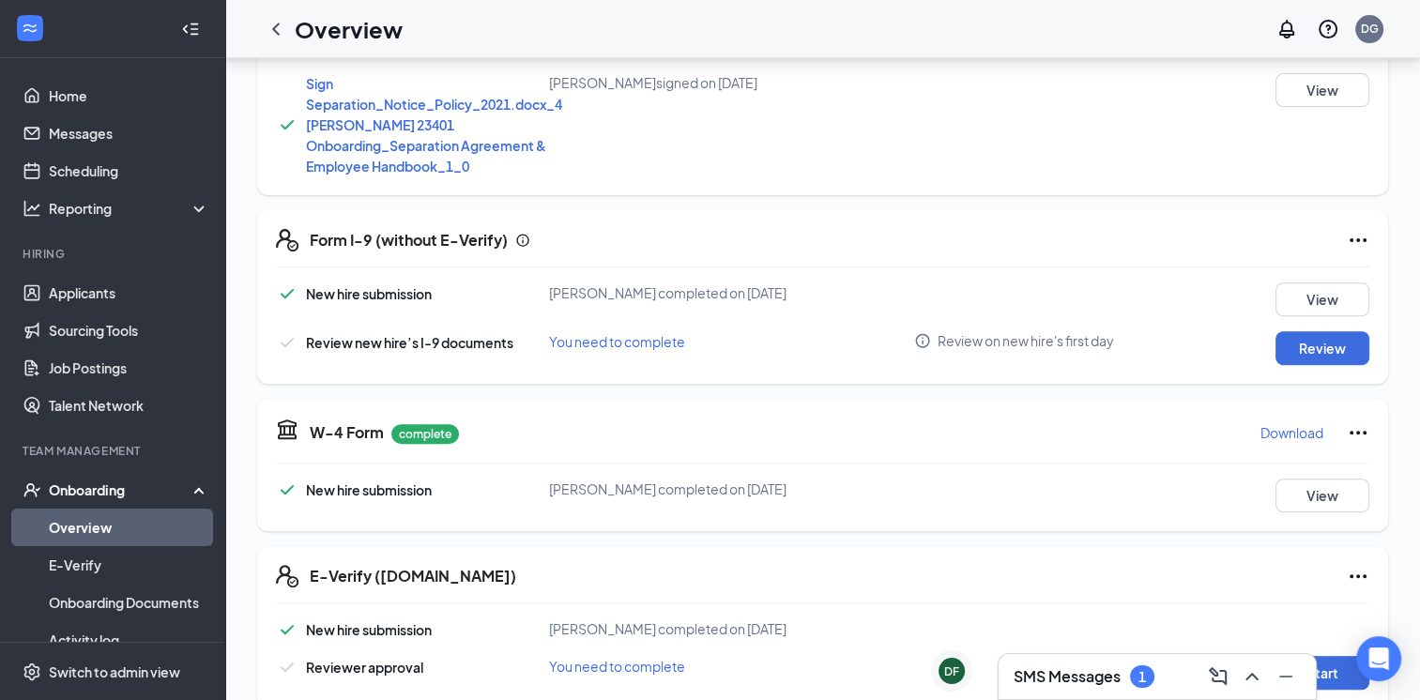
scroll to position [623, 0]
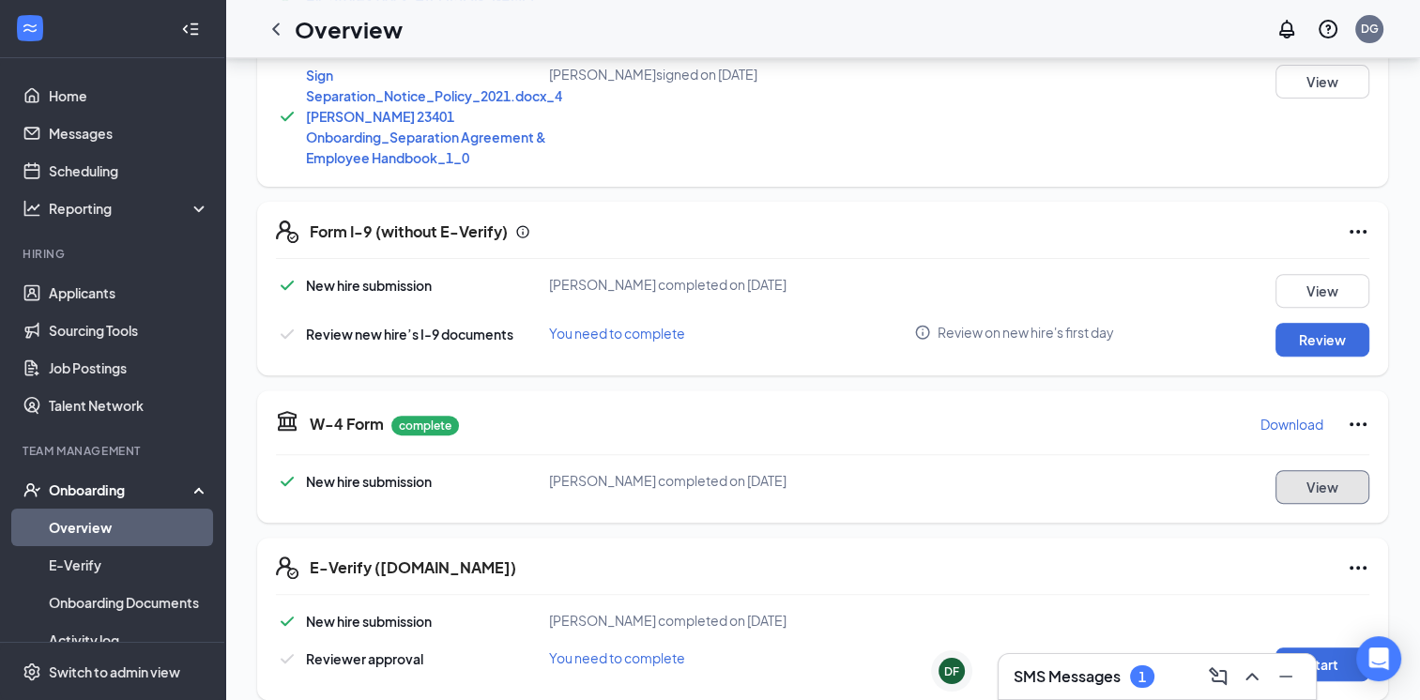
click at [1358, 474] on button "View" at bounding box center [1323, 487] width 94 height 34
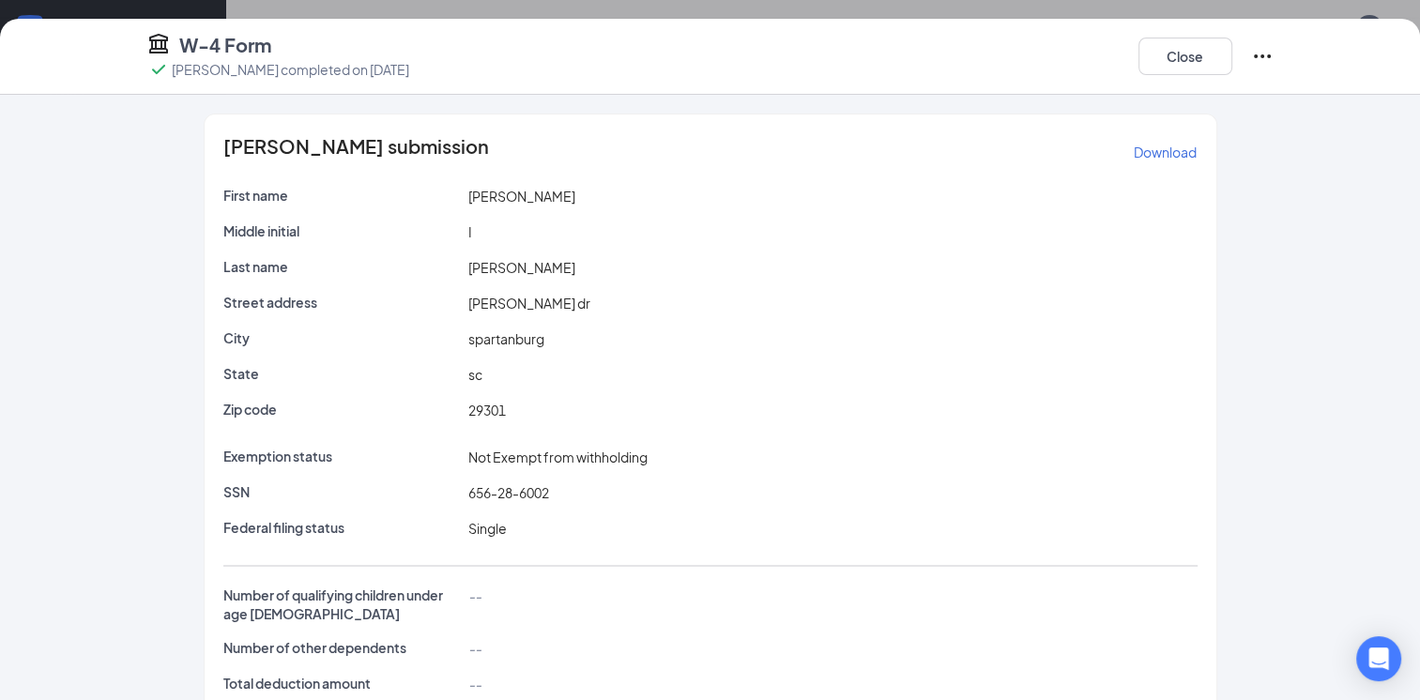
scroll to position [0, 0]
click at [1171, 57] on button "Close" at bounding box center [1186, 57] width 94 height 38
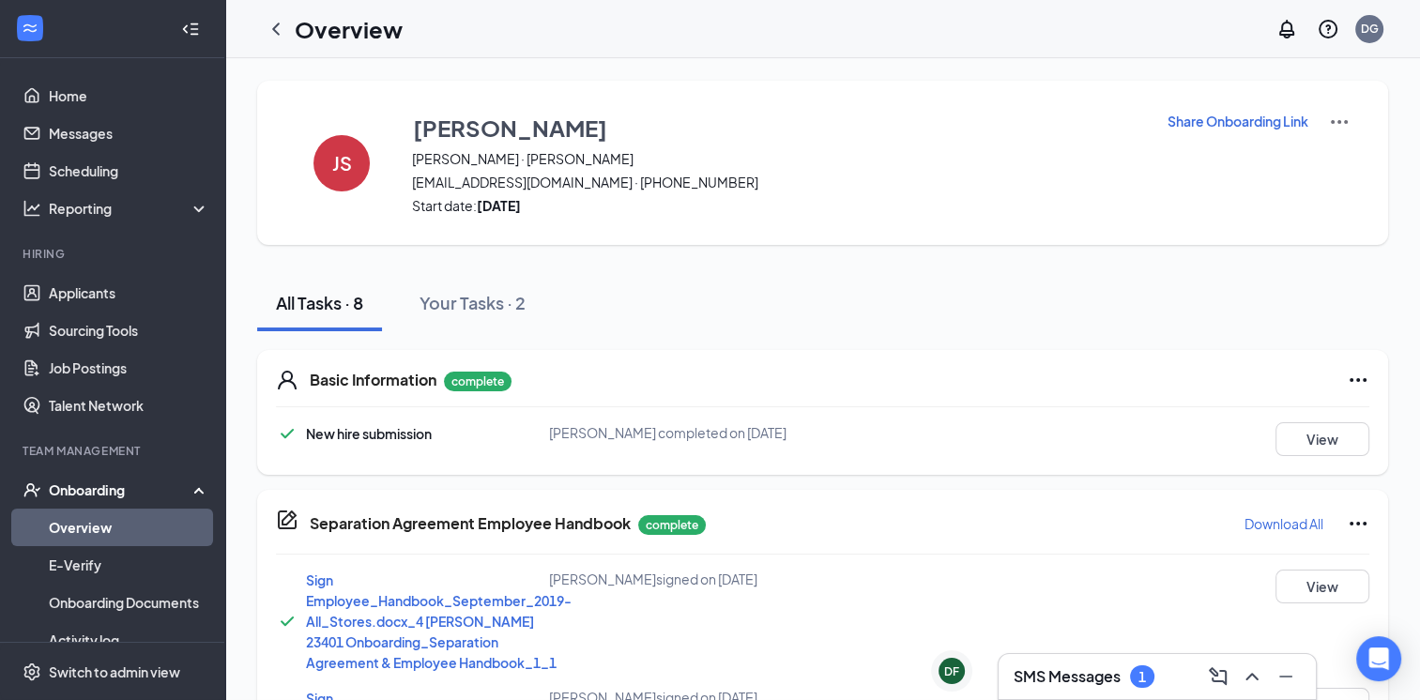
scroll to position [623, 0]
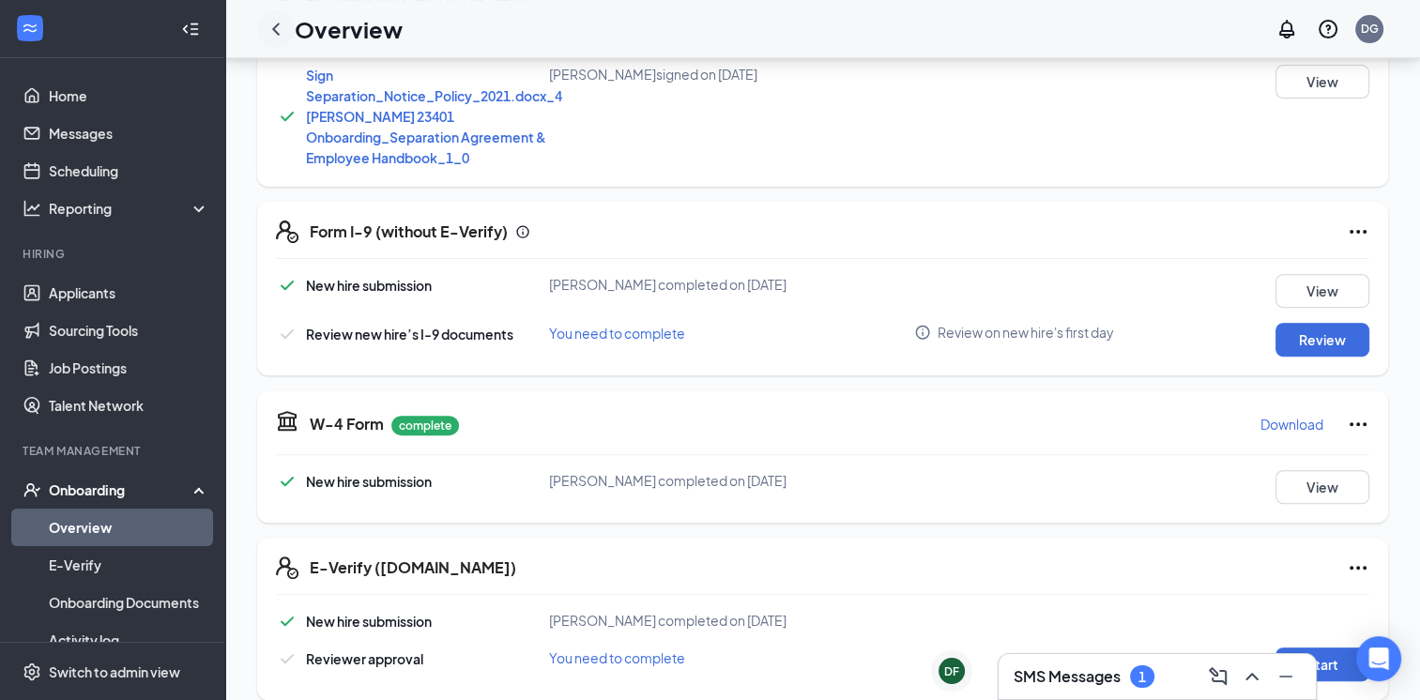
click at [278, 32] on icon "ChevronLeft" at bounding box center [276, 29] width 8 height 12
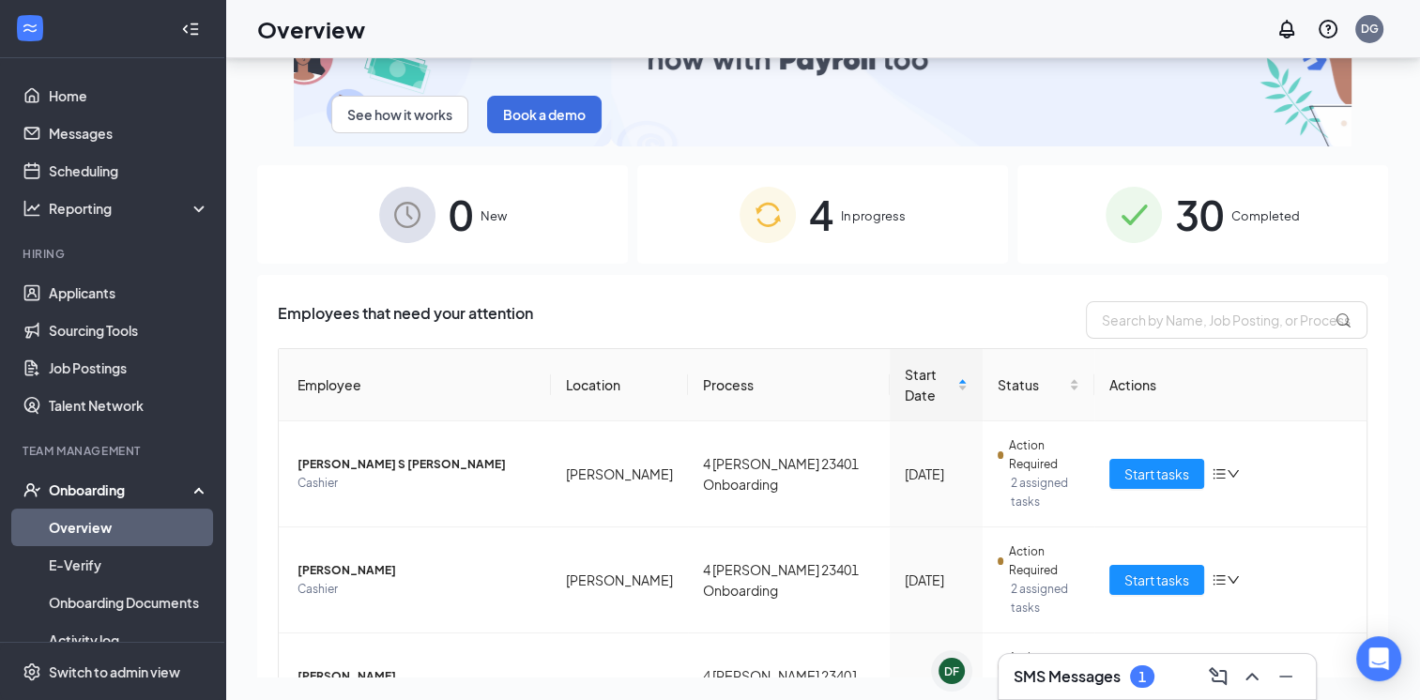
scroll to position [84, 0]
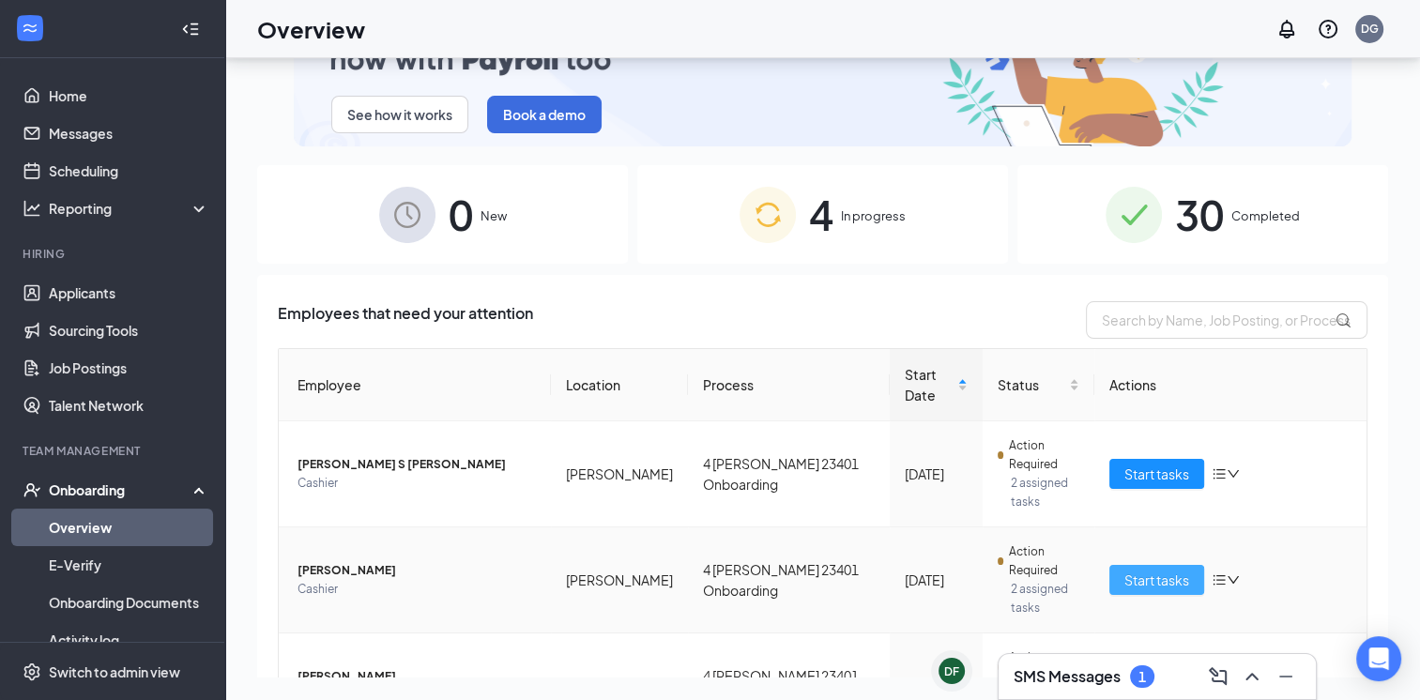
click at [1155, 570] on span "Start tasks" at bounding box center [1156, 580] width 65 height 21
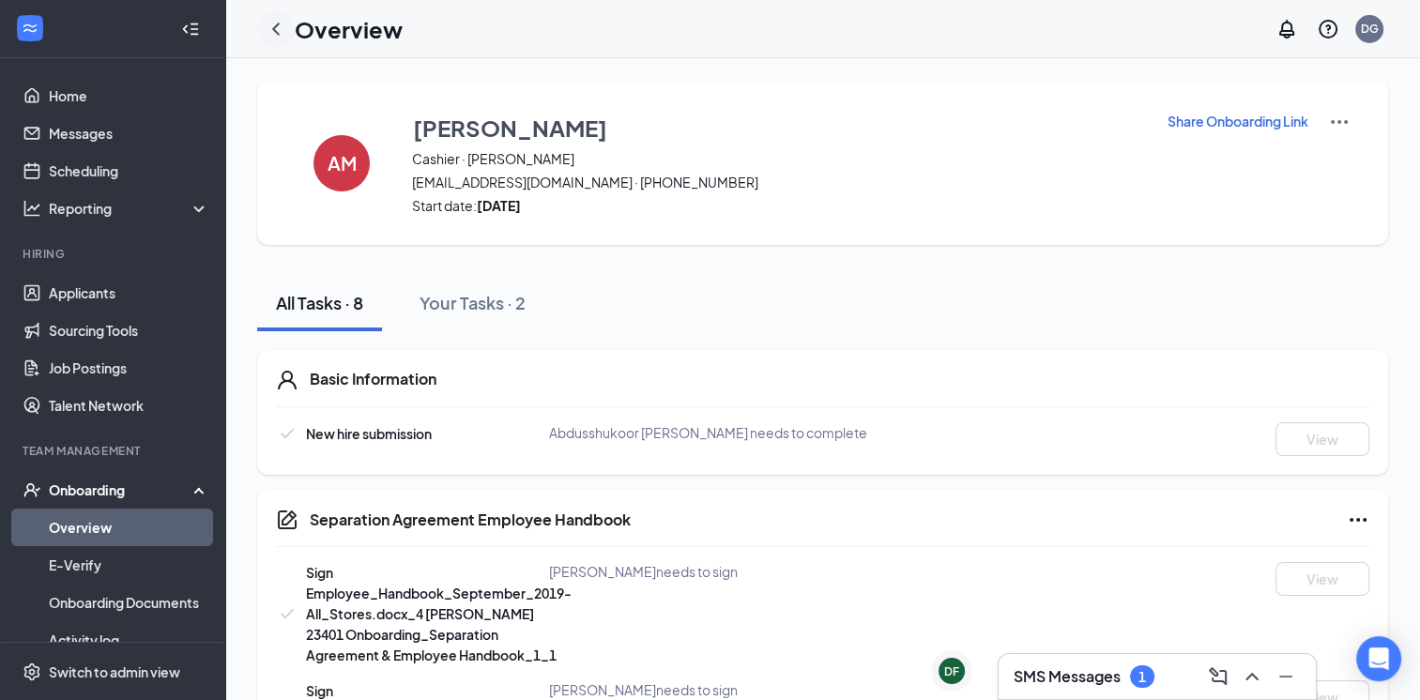
click at [278, 28] on icon "ChevronLeft" at bounding box center [276, 29] width 23 height 23
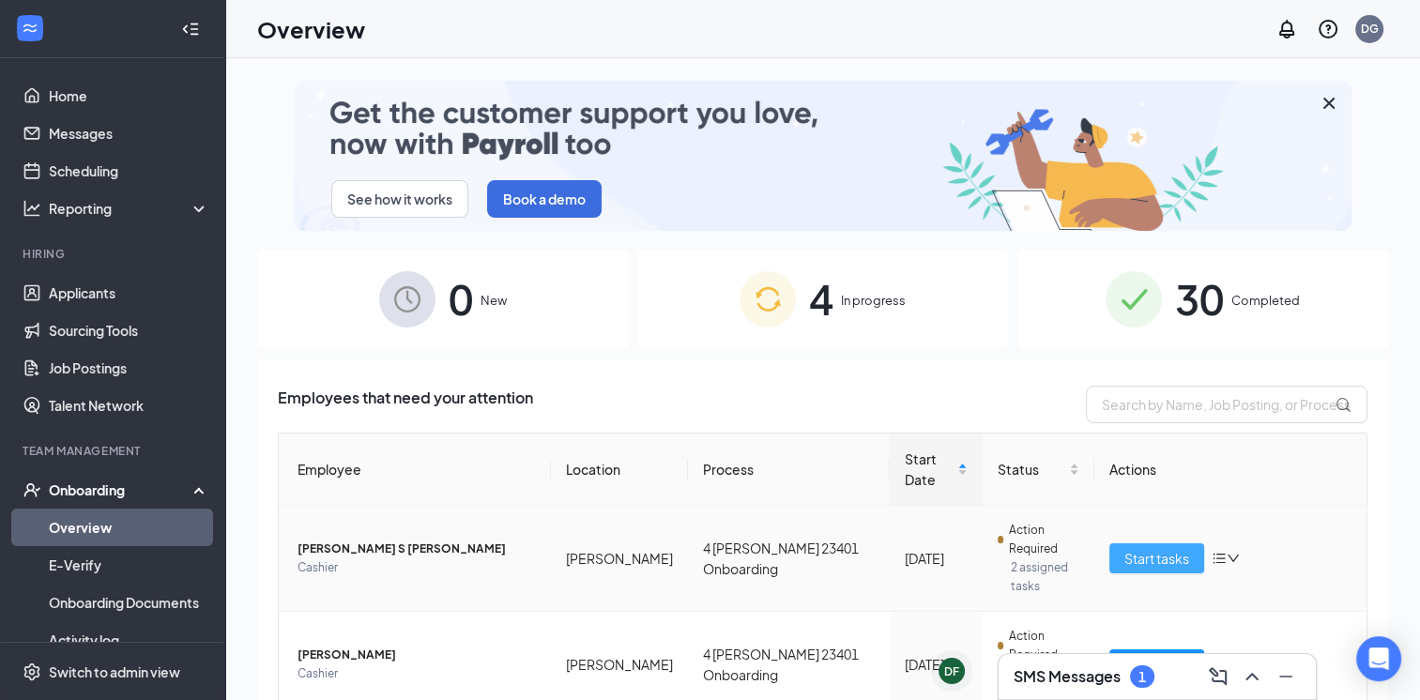
click at [1139, 548] on span "Start tasks" at bounding box center [1156, 558] width 65 height 21
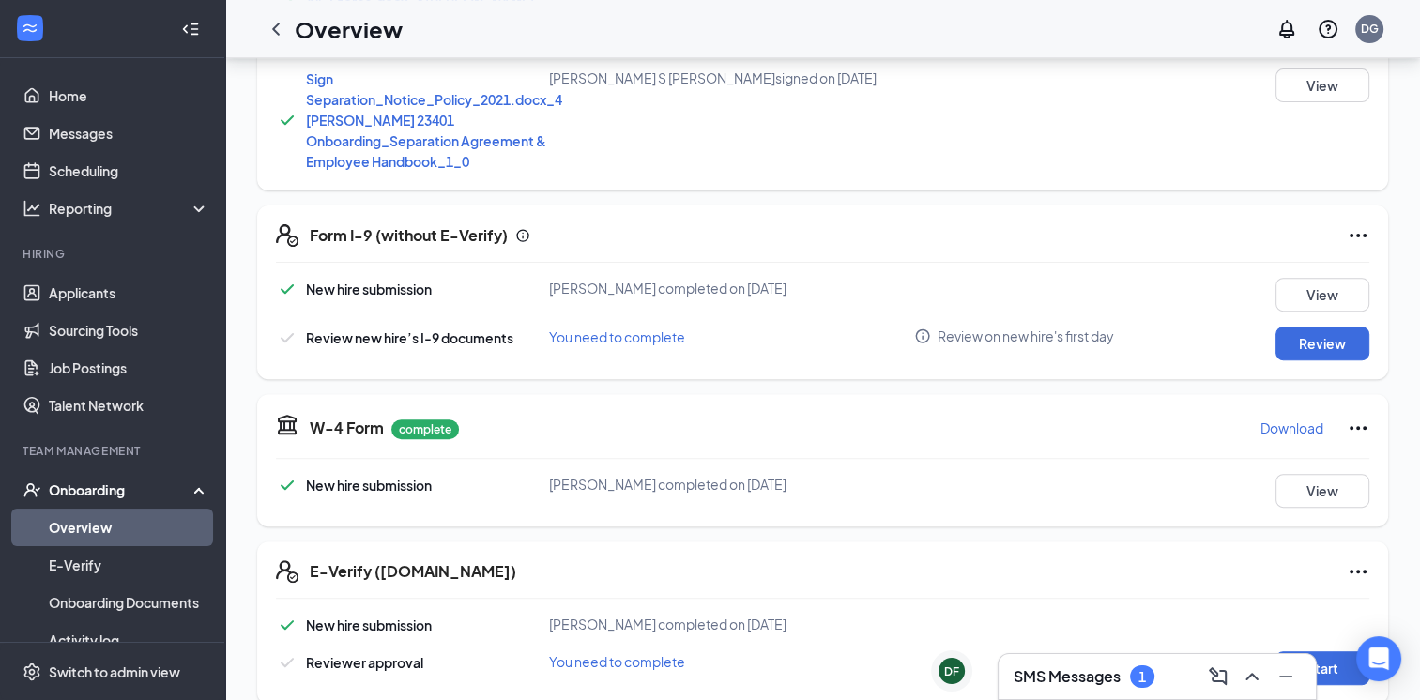
scroll to position [623, 0]
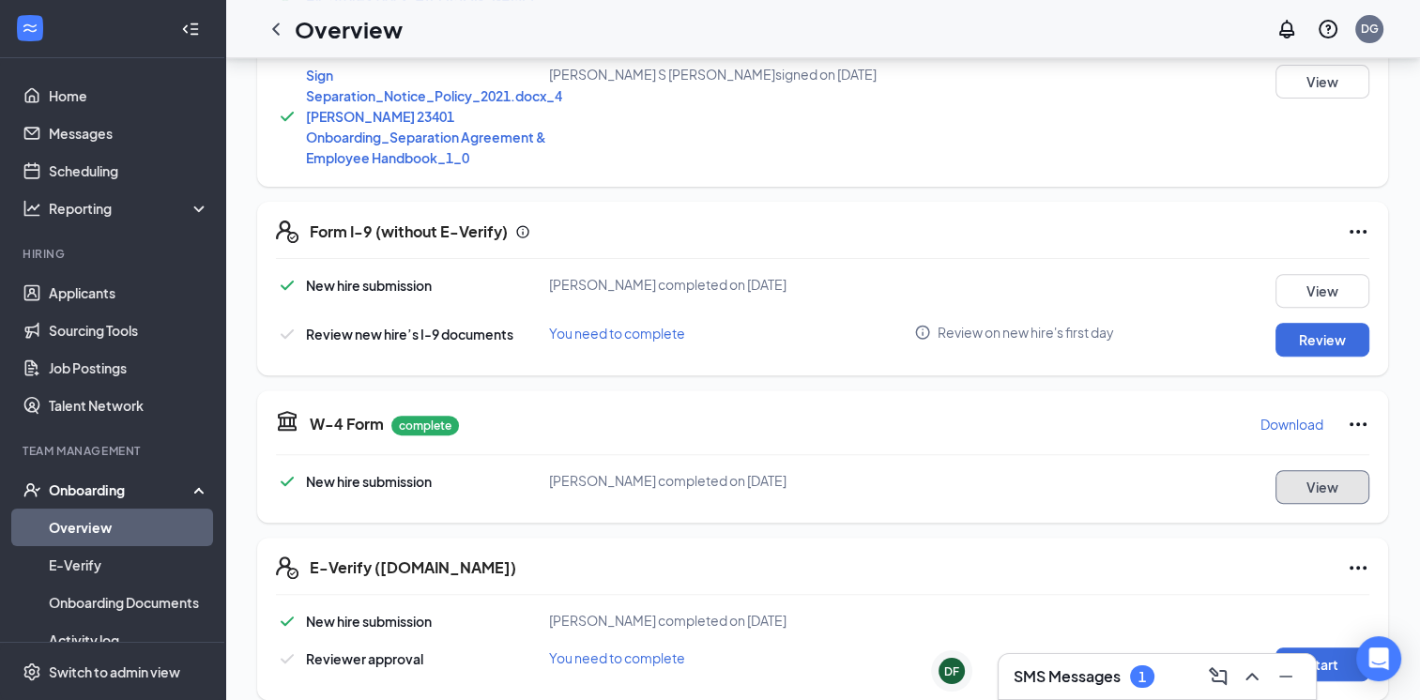
click at [1288, 473] on button "View" at bounding box center [1323, 487] width 94 height 34
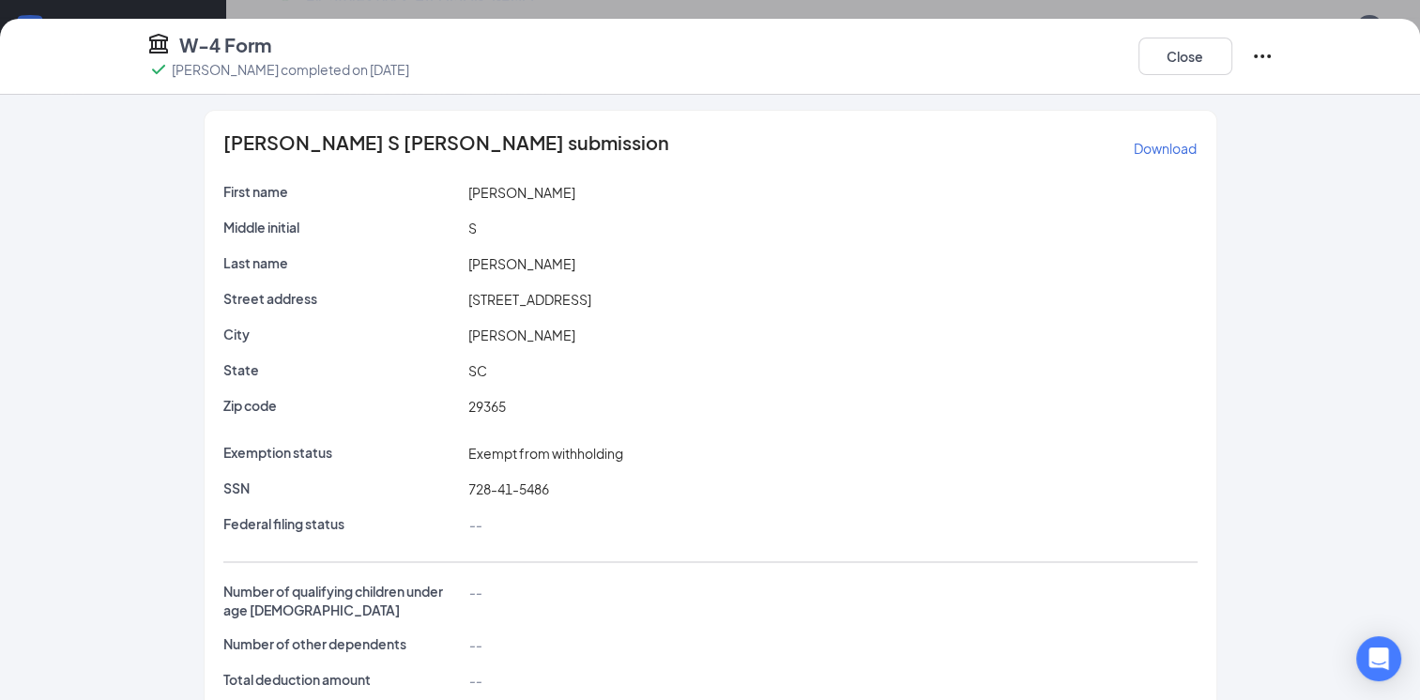
scroll to position [0, 0]
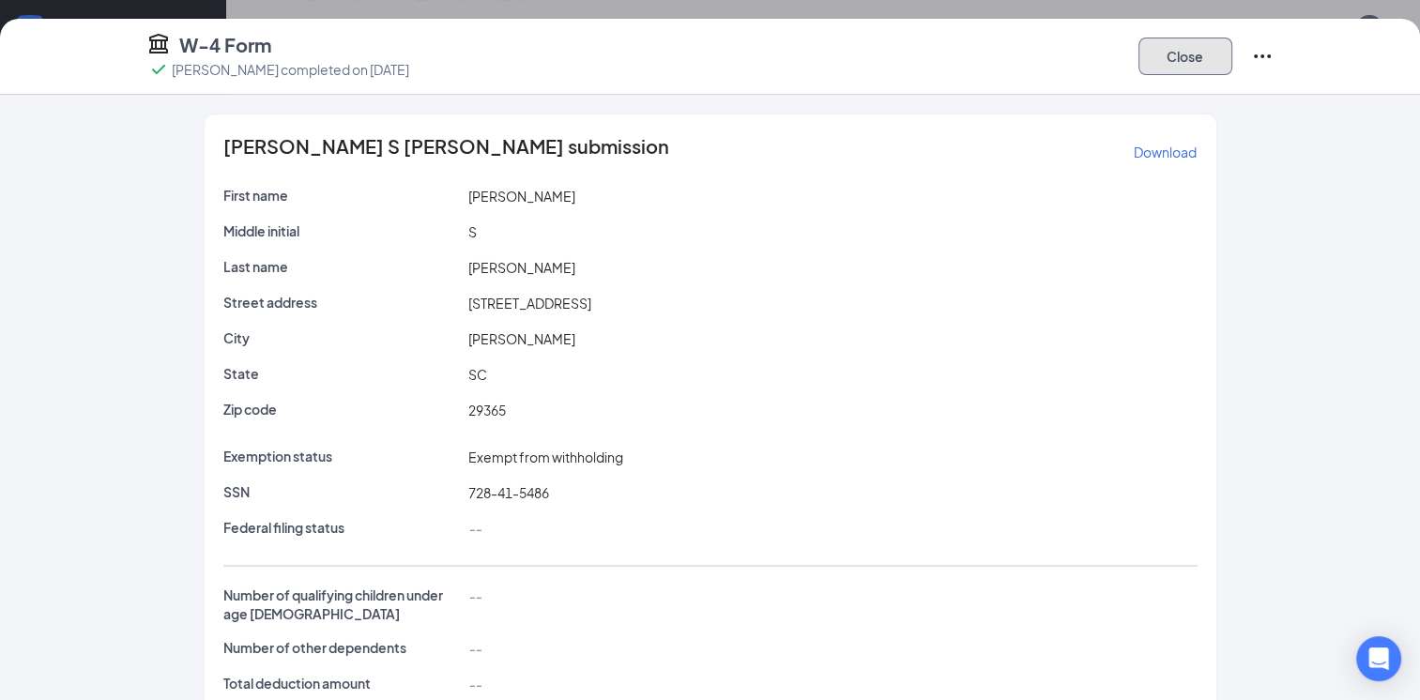
click at [1183, 65] on button "Close" at bounding box center [1186, 57] width 94 height 38
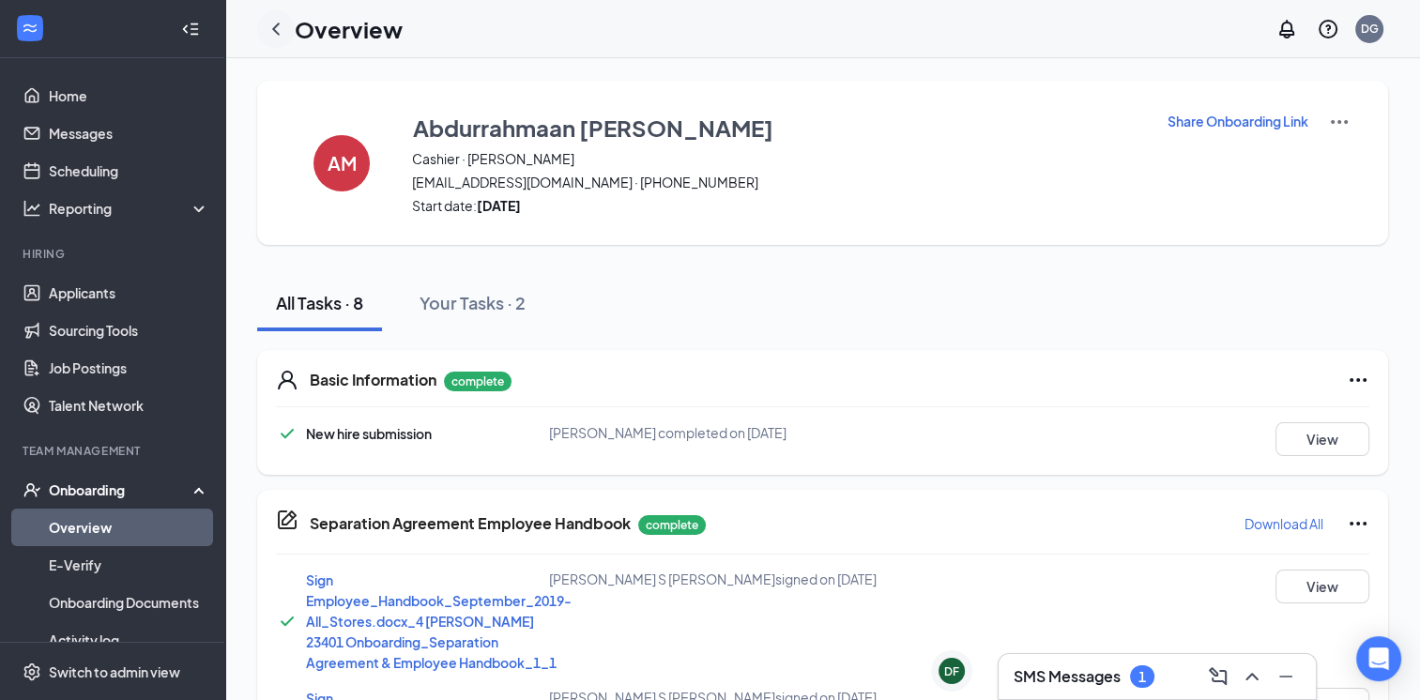
click at [276, 26] on icon "ChevronLeft" at bounding box center [276, 29] width 8 height 12
